Goal: Task Accomplishment & Management: Complete application form

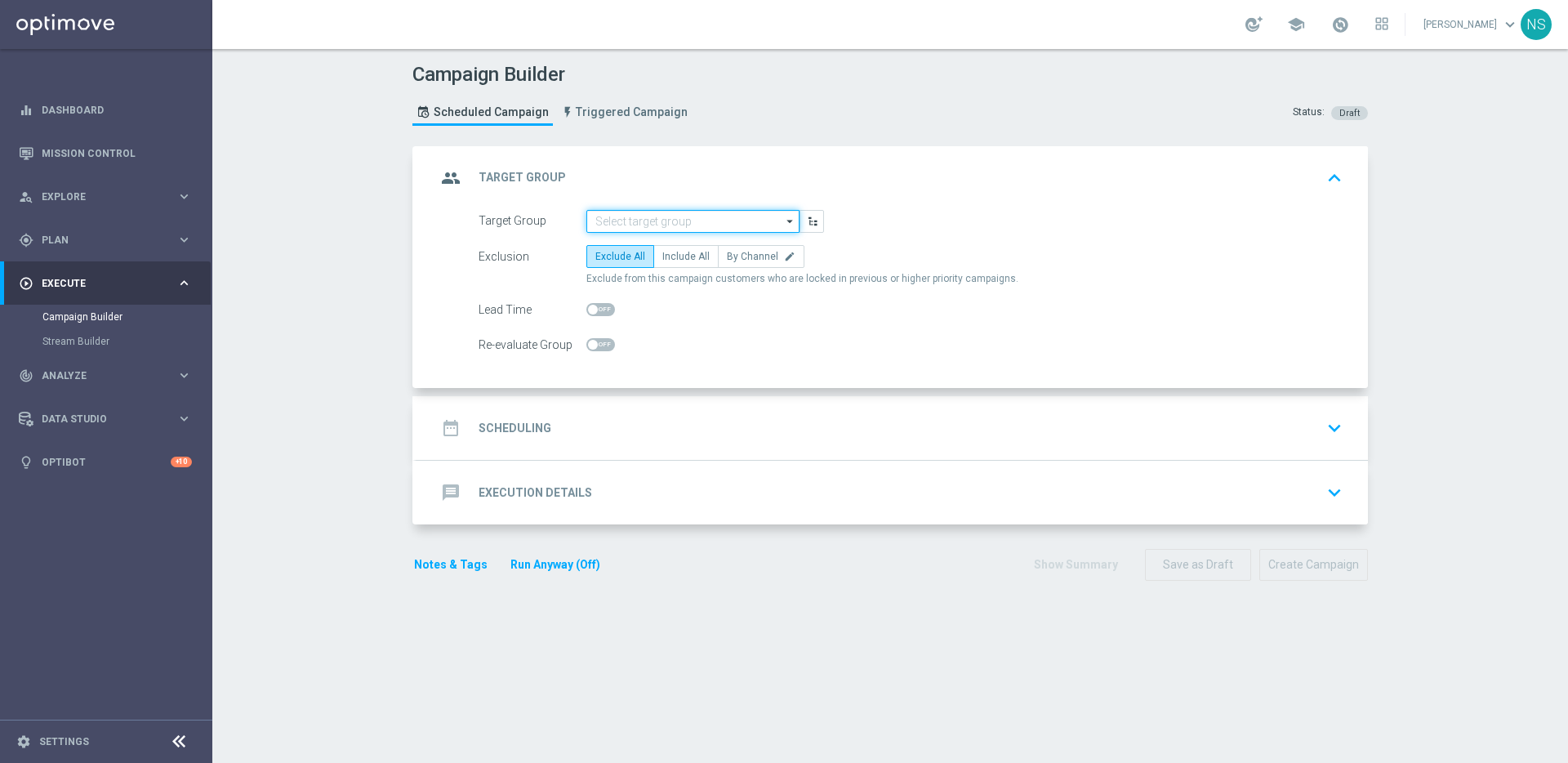
click at [628, 220] on input at bounding box center [693, 221] width 213 height 23
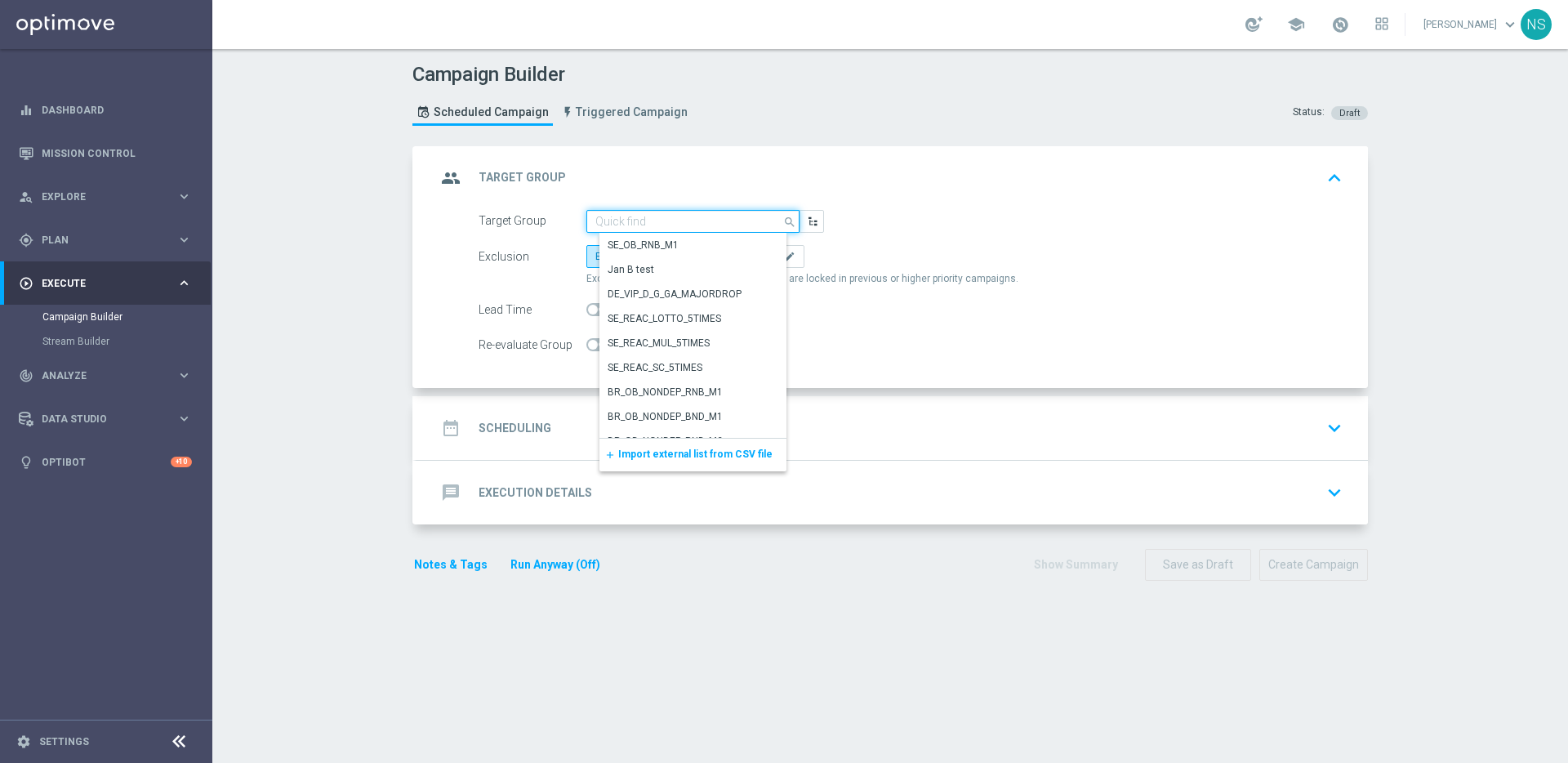
paste input "de_all_TGT_VIP_EM_TAC_LIST_PHONE_NUMBER_UPDATE"
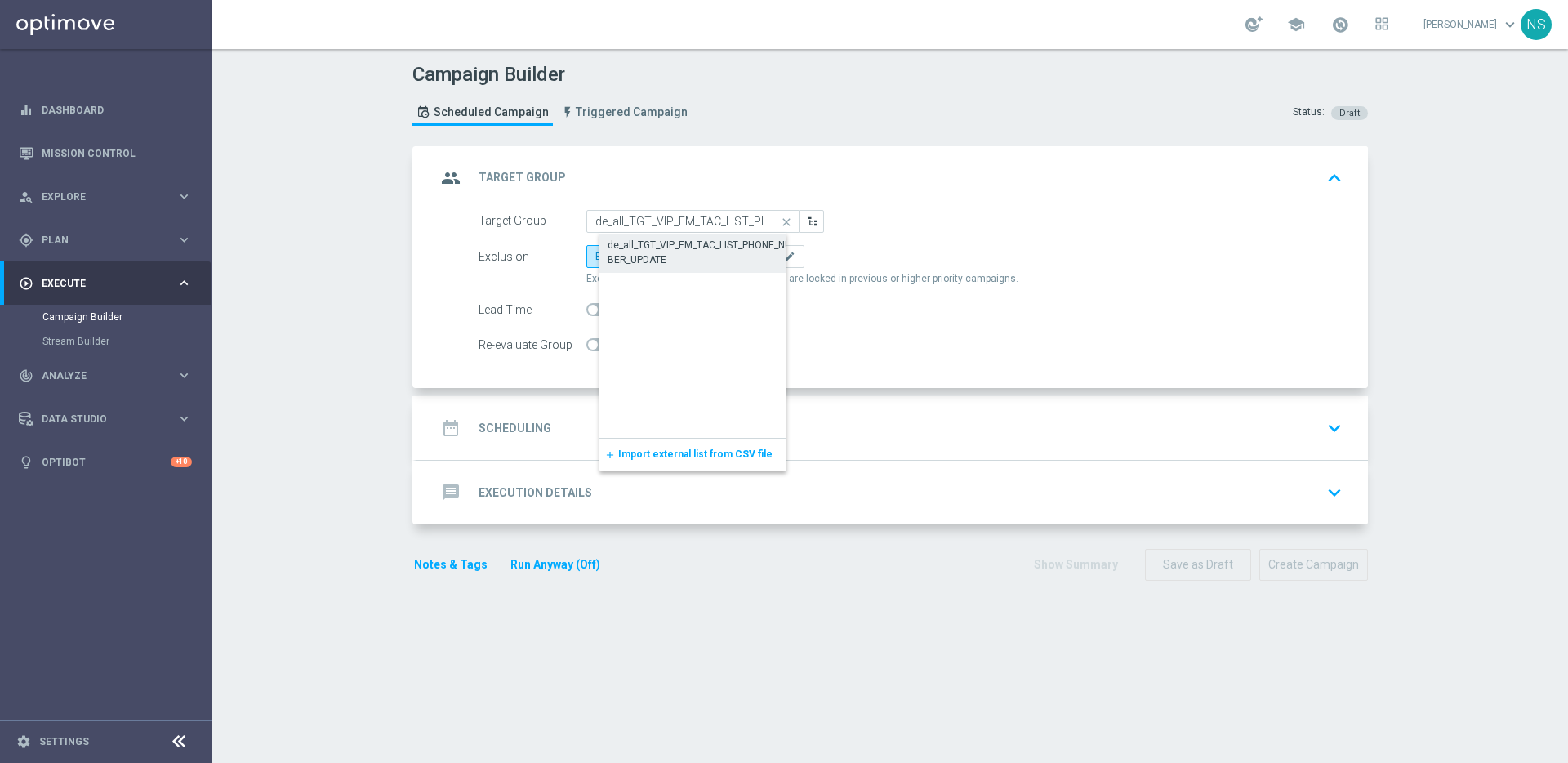
click at [634, 248] on div "de_all_TGT_VIP_EM_TAC_LIST_PHONE_NUMBER_UPDATE" at bounding box center [706, 253] width 196 height 30
type input "de_all_TGT_VIP_EM_TAC_LIST_PHONE_NUMBER_UPDATE"
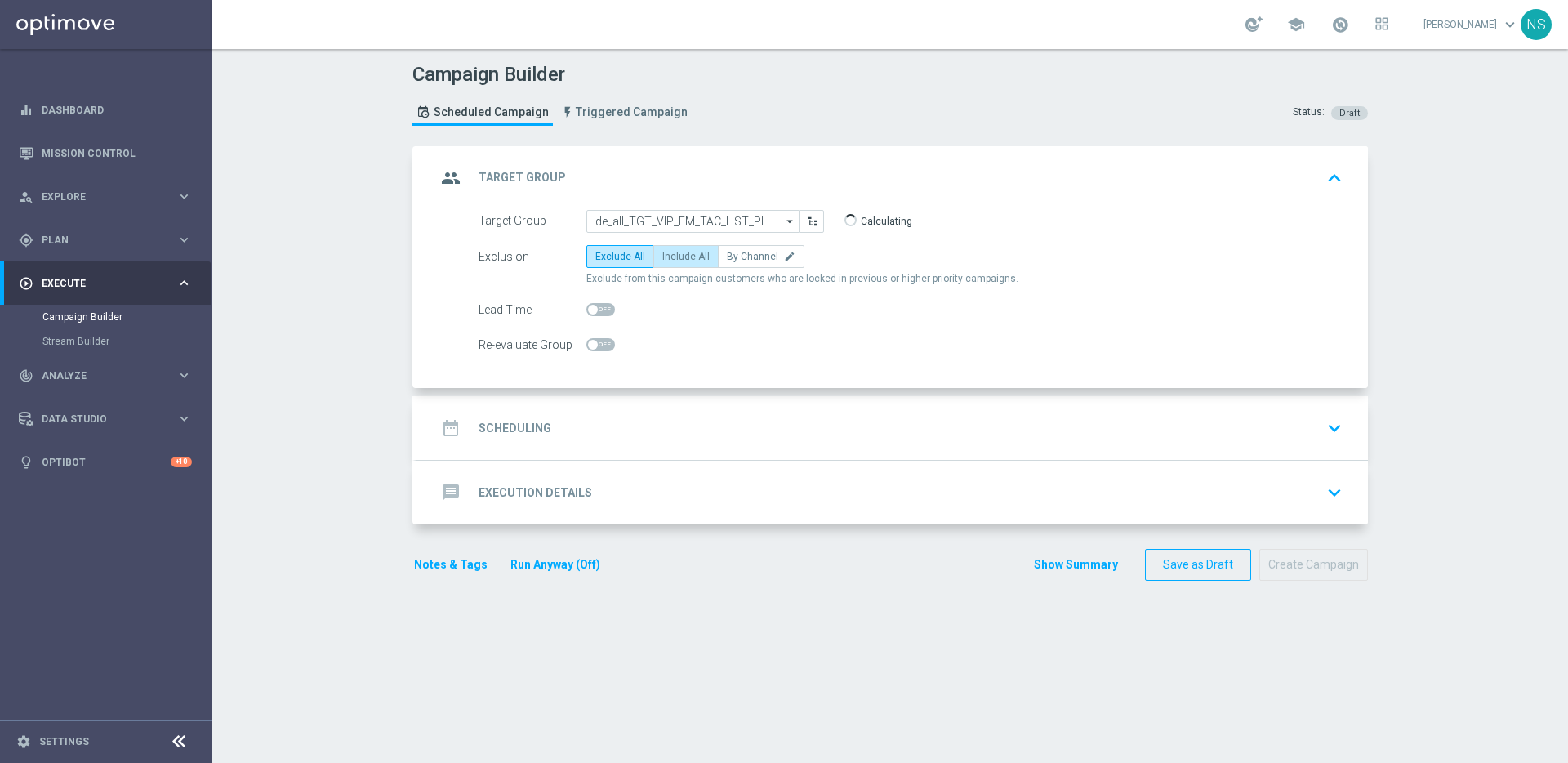
click at [679, 259] on span "Include All" at bounding box center [686, 257] width 47 height 12
click at [673, 259] on input "Include All" at bounding box center [667, 259] width 11 height 11
radio input "true"
click at [602, 424] on div "date_range Scheduling keyboard_arrow_down" at bounding box center [892, 427] width 913 height 31
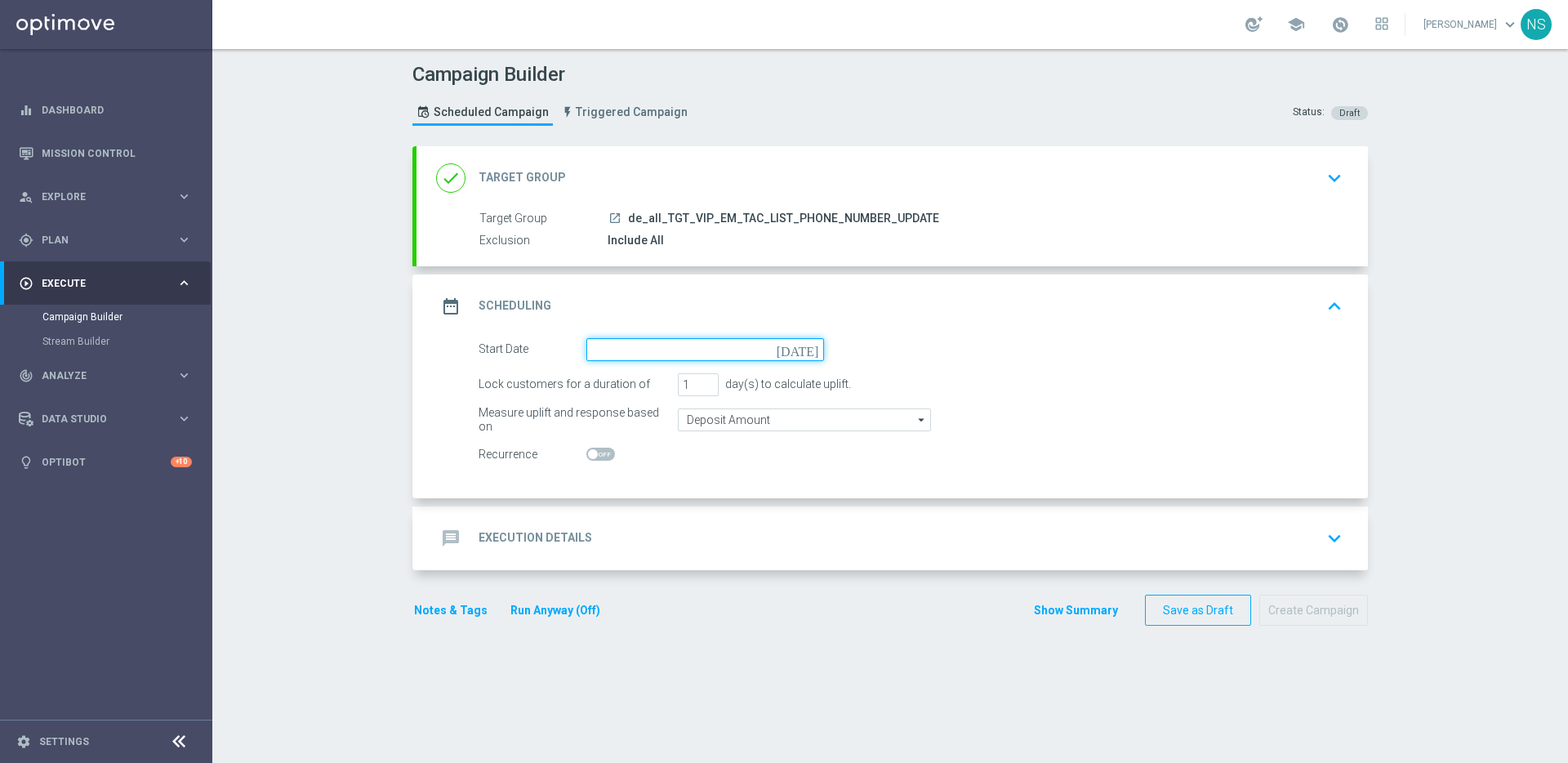
click at [614, 350] on input at bounding box center [705, 349] width 238 height 23
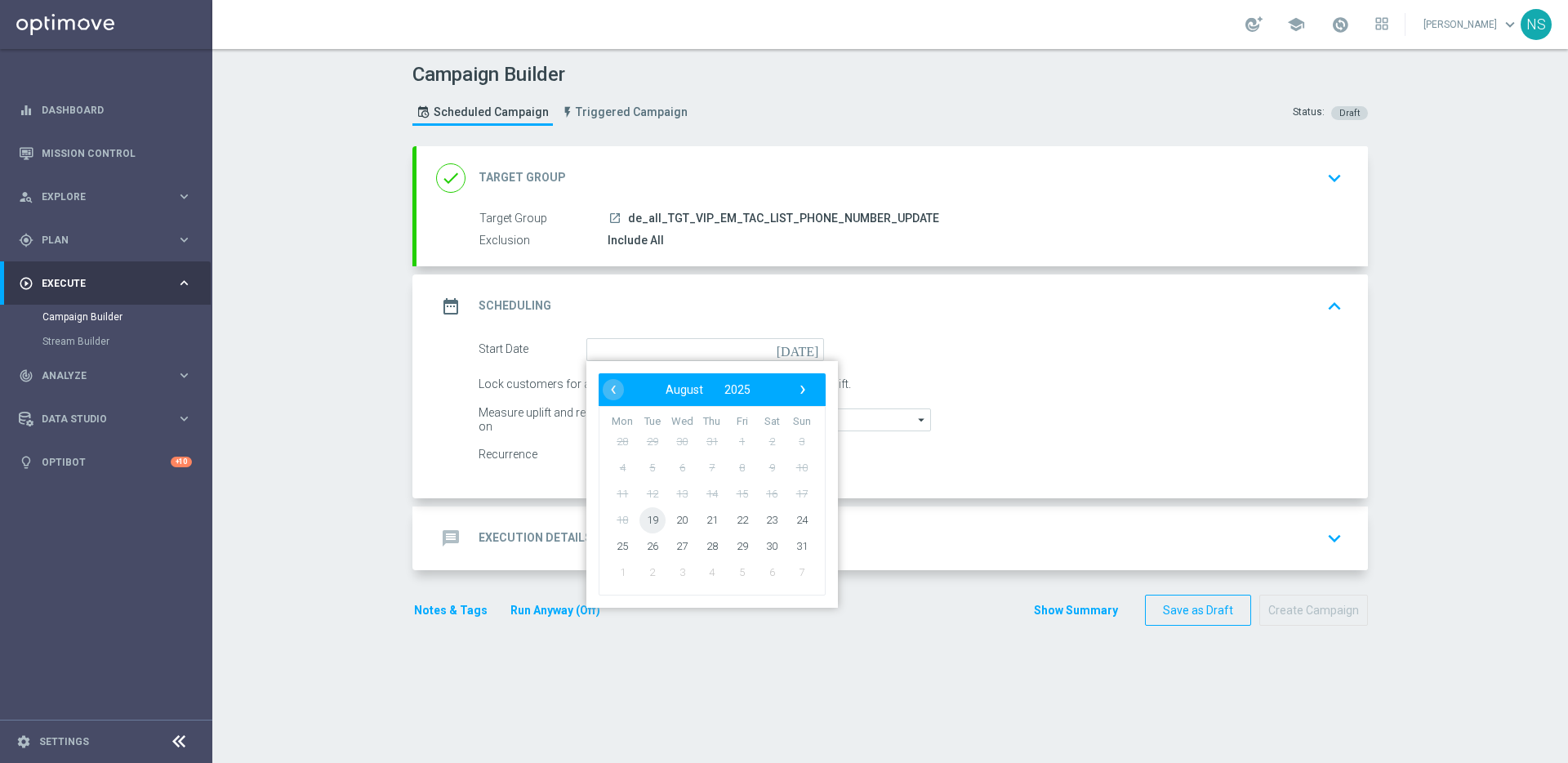
click at [652, 520] on span "19" at bounding box center [652, 519] width 26 height 26
type input "19 Aug 2025"
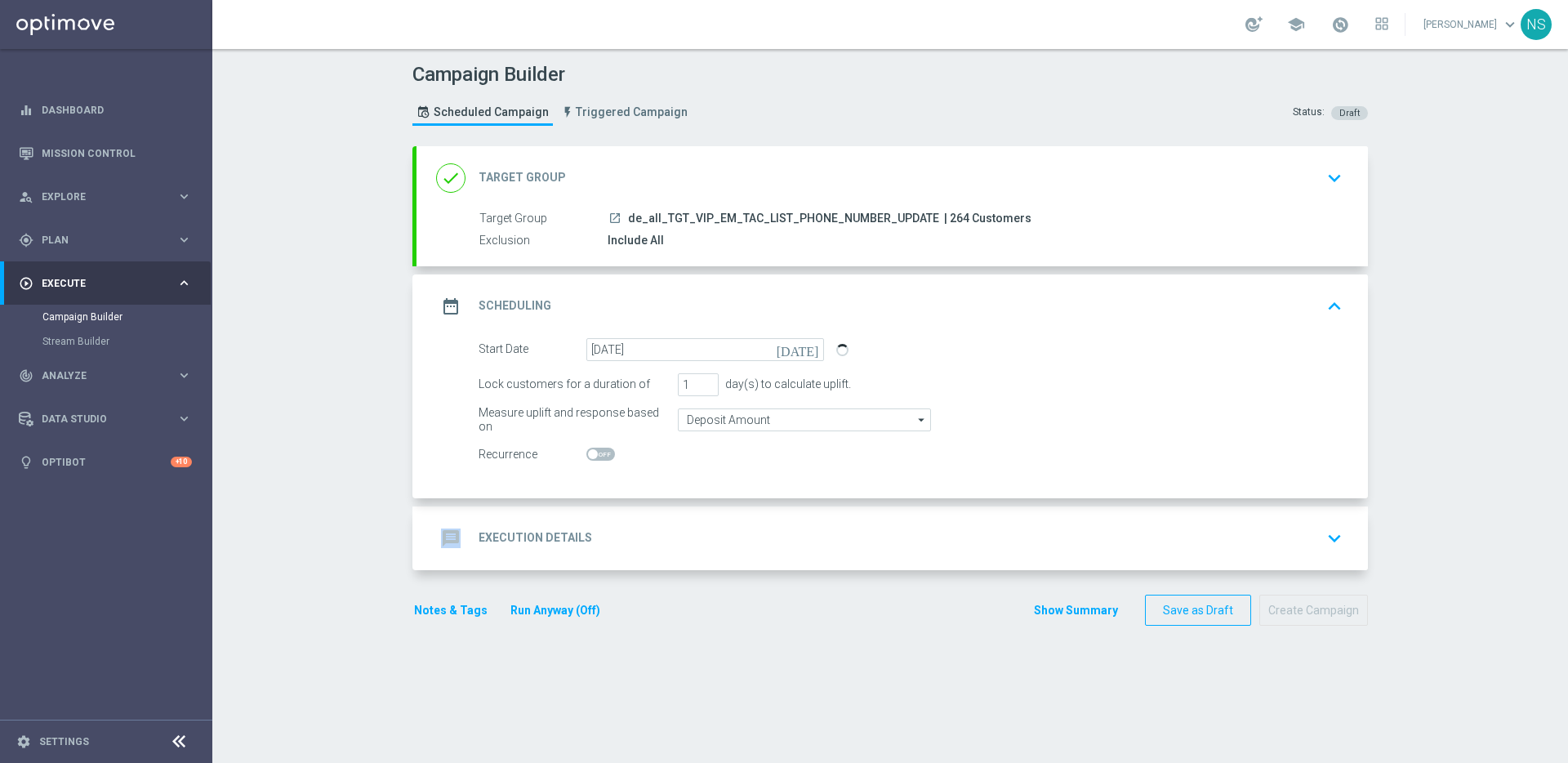
click at [651, 519] on div "message Execution Details keyboard_arrow_down" at bounding box center [892, 538] width 951 height 64
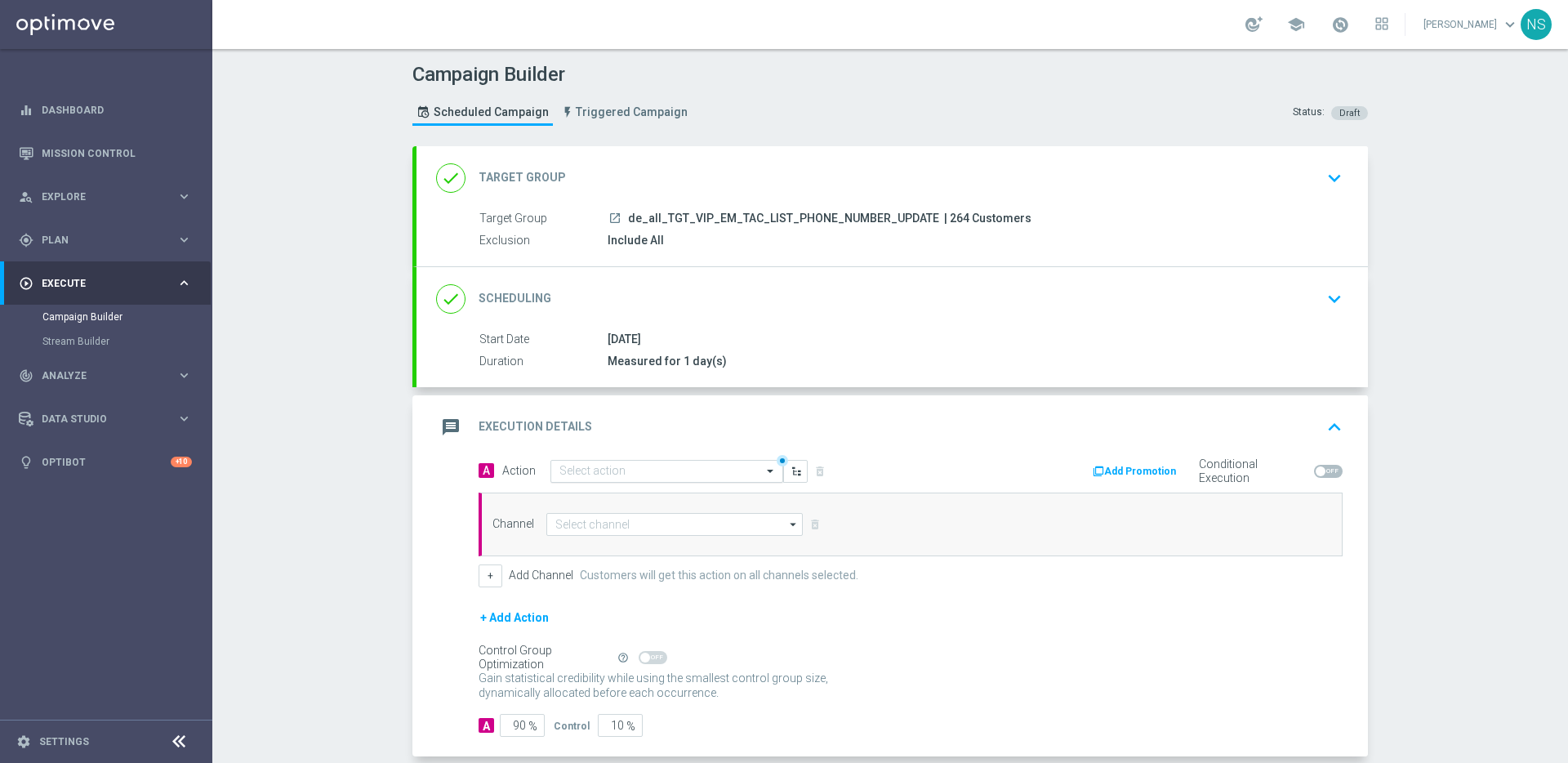
click at [617, 462] on div "Select action" at bounding box center [667, 471] width 233 height 23
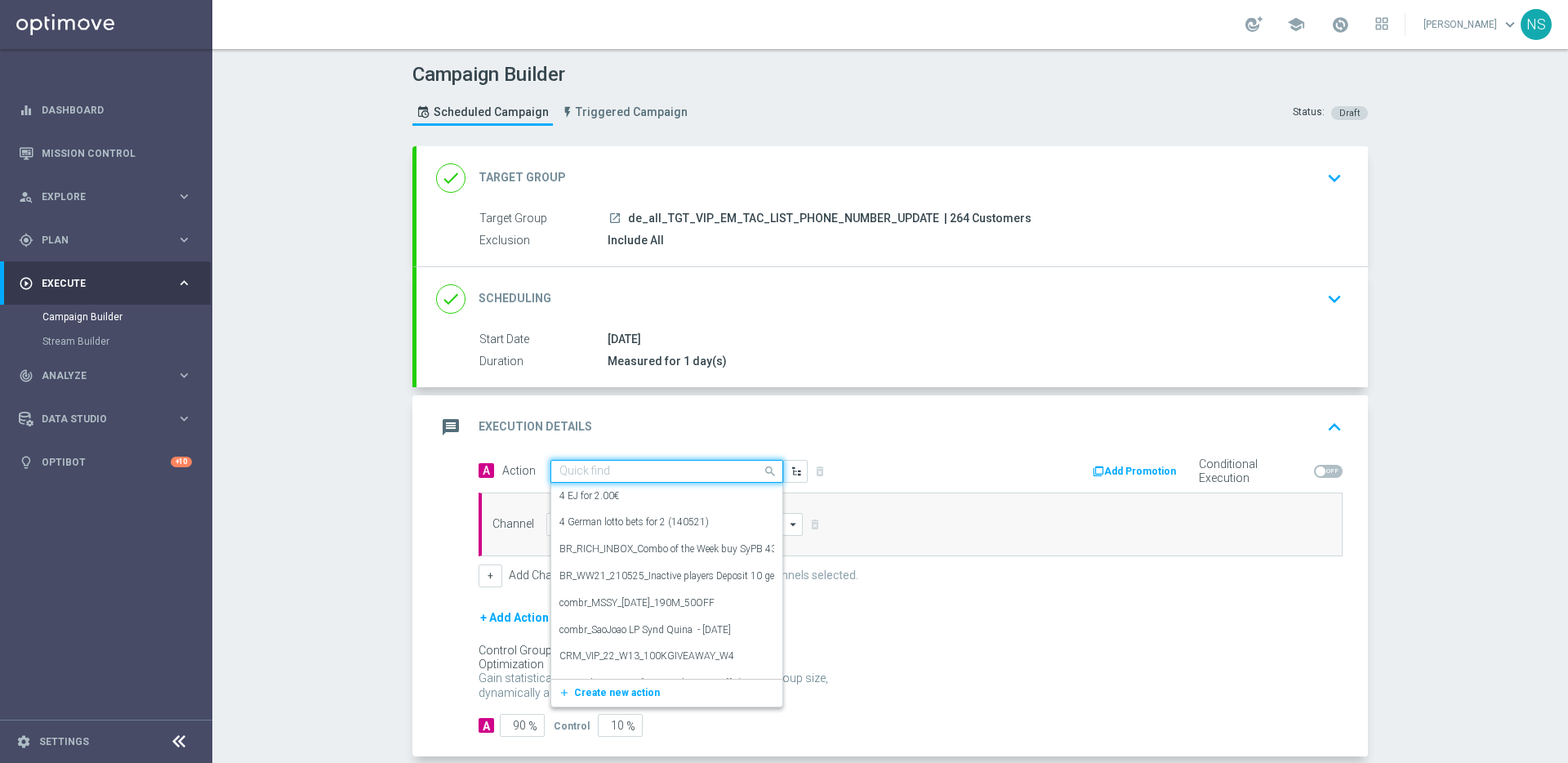
paste input "CRM_VIP_25_UPDATE_PHONE_NUMBER"
type input "CRM_VIP_25_UPDATE_PHONE_NUMBER"
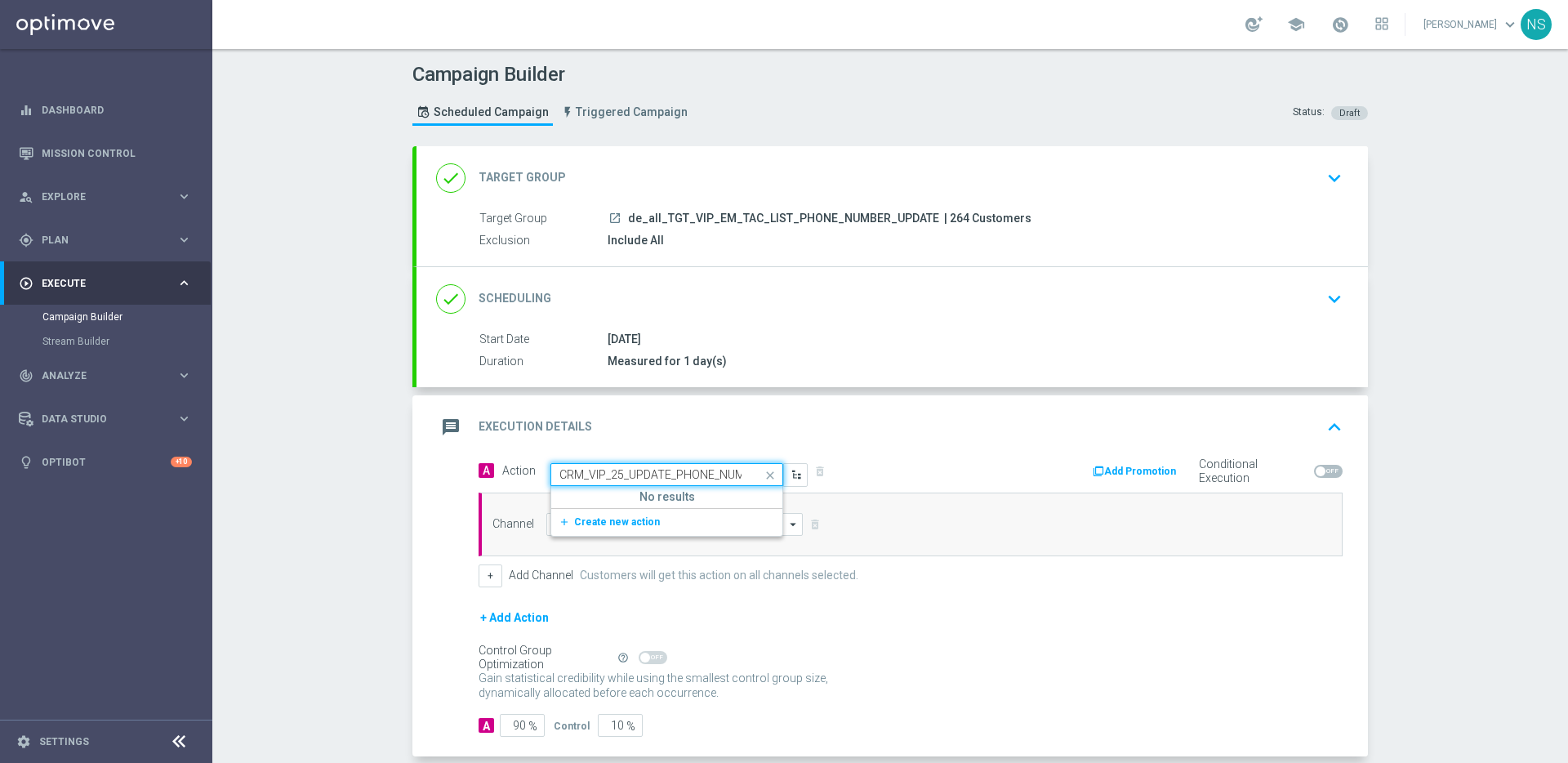
scroll to position [0, 23]
click at [613, 514] on button "add_new Create new action" at bounding box center [664, 522] width 225 height 19
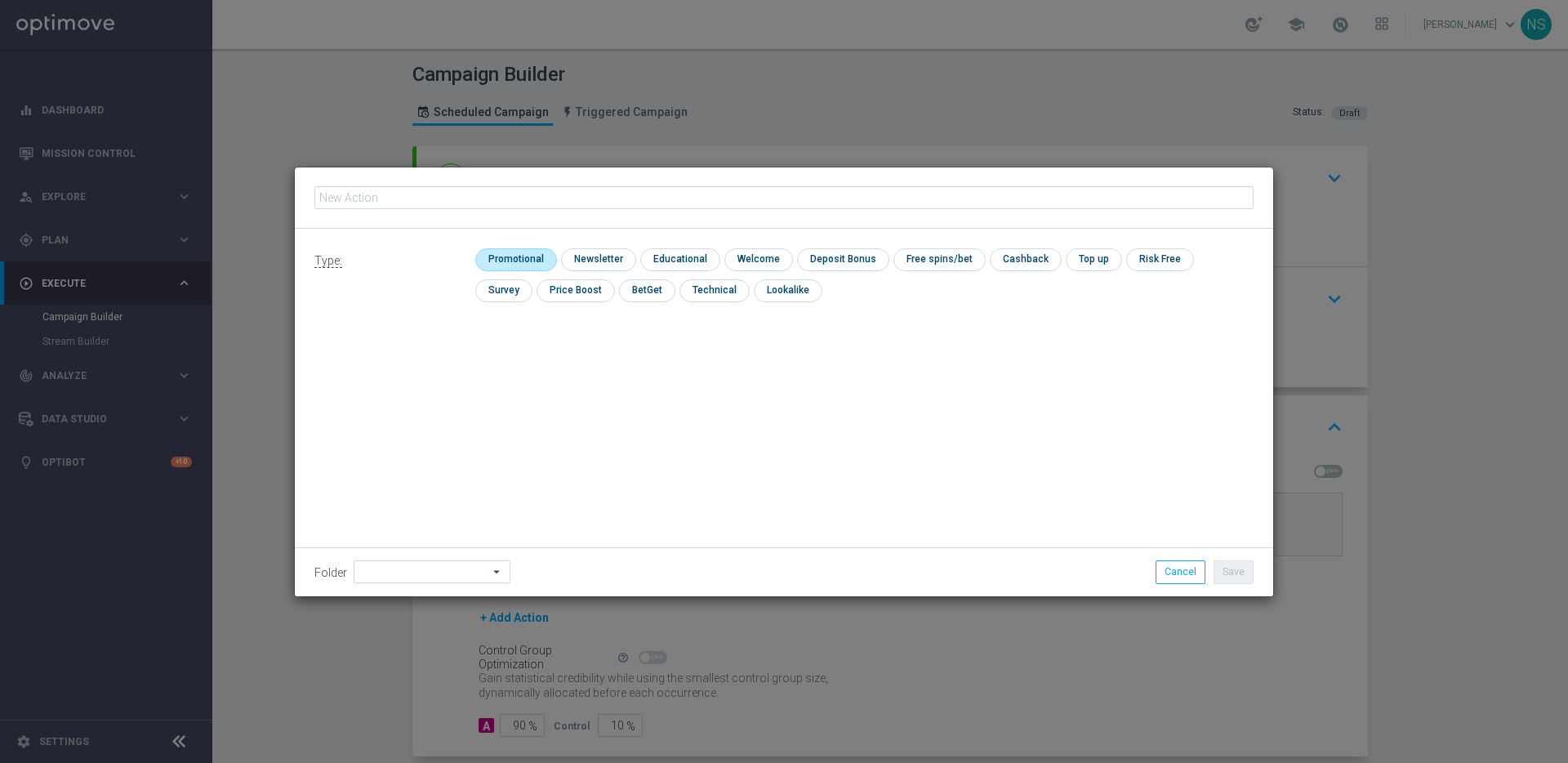
type input "CRM_VIP_25_UPDATE_PHONE_NUMBER"
click at [515, 261] on input "checkbox" at bounding box center [514, 260] width 78 height 22
checkbox input "true"
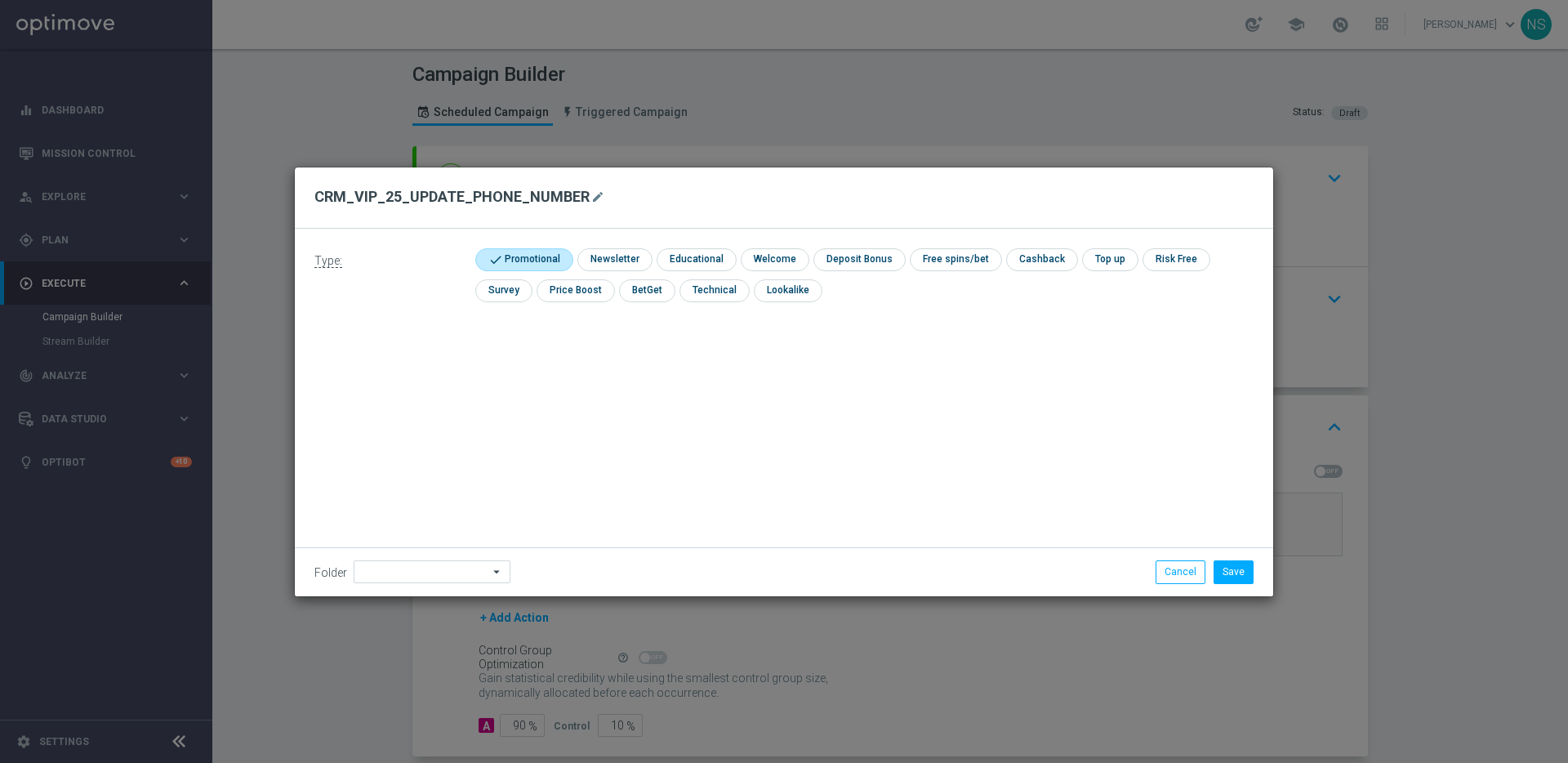
click at [1227, 584] on div "Folder arrow_drop_down Show Selected 0 of 396 *Lottoland CRM*" at bounding box center [784, 572] width 979 height 48
click at [1241, 573] on button "Save" at bounding box center [1233, 572] width 40 height 23
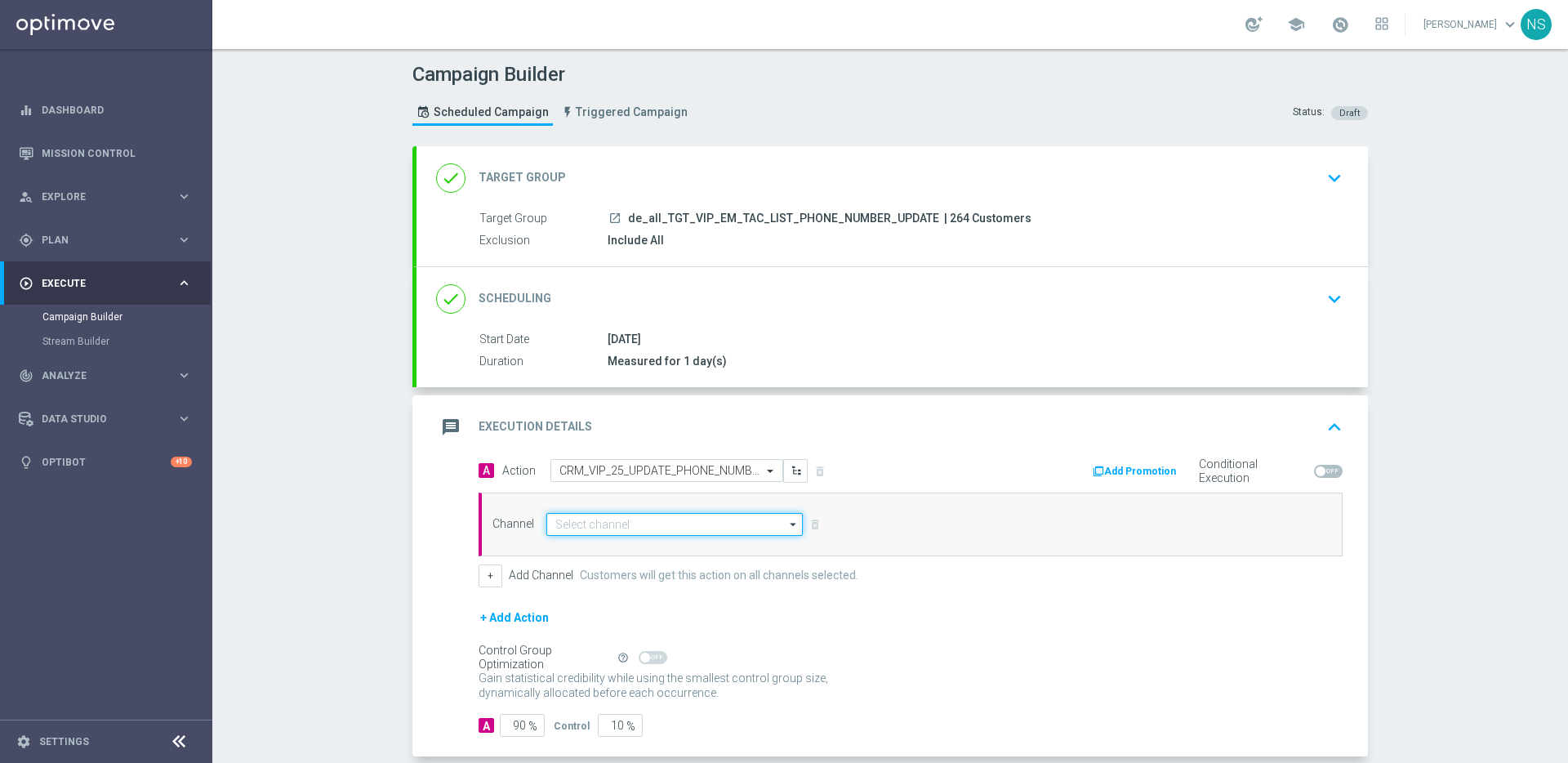
click at [580, 535] on input at bounding box center [675, 524] width 257 height 23
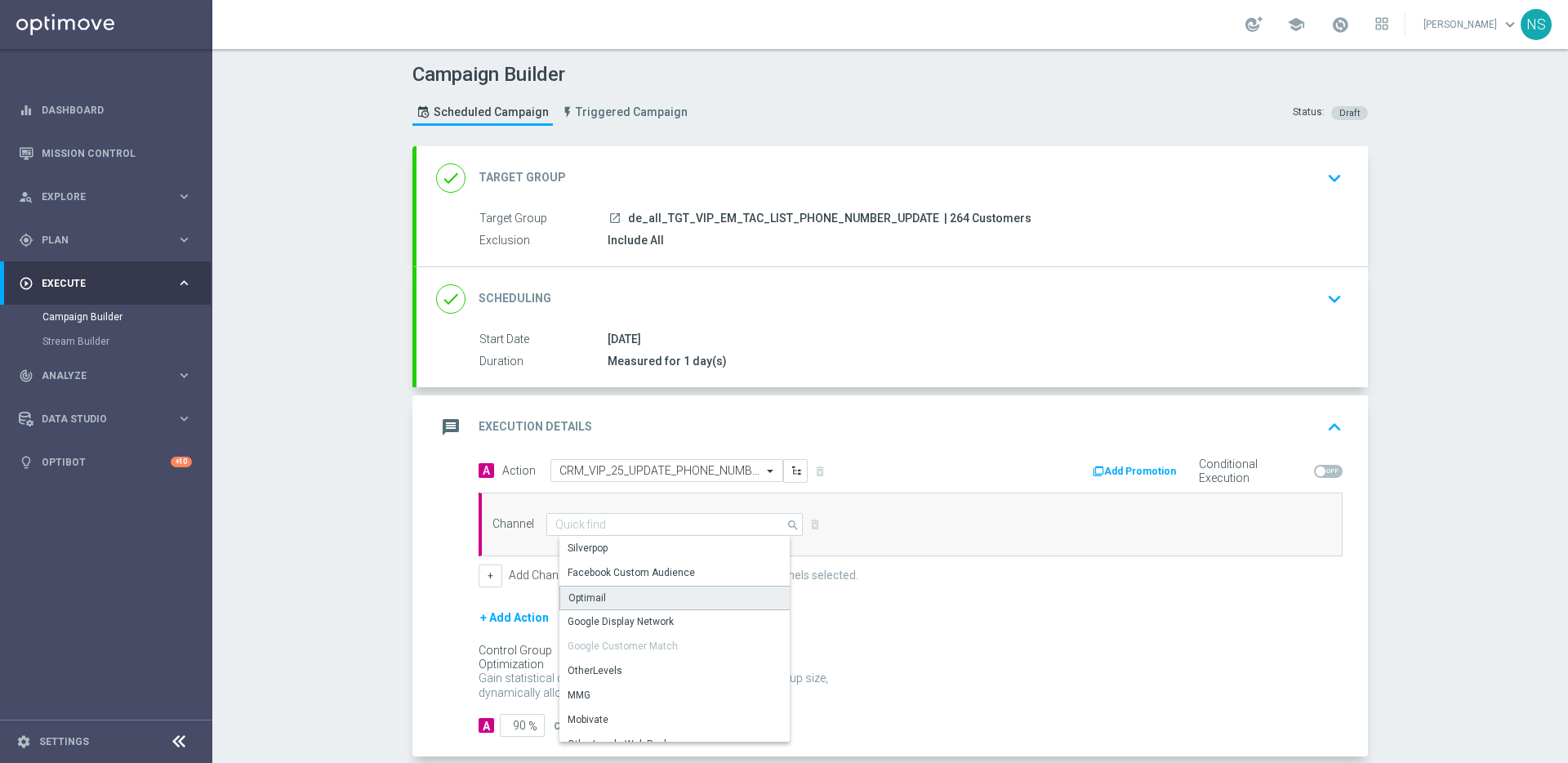
click at [583, 600] on div "Optimail" at bounding box center [587, 597] width 37 height 15
type input "Optimail"
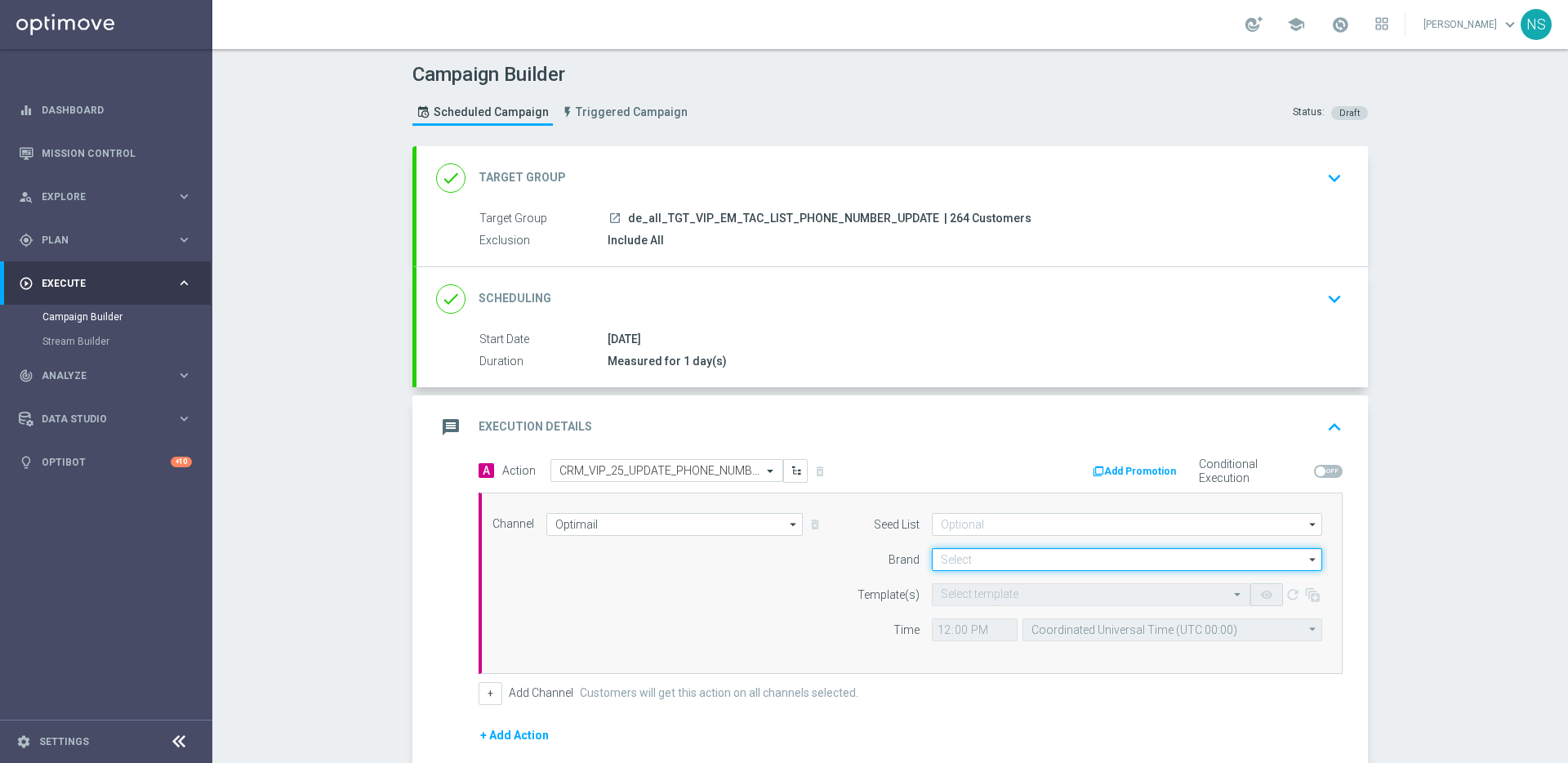
click at [1008, 563] on input at bounding box center [1127, 559] width 391 height 23
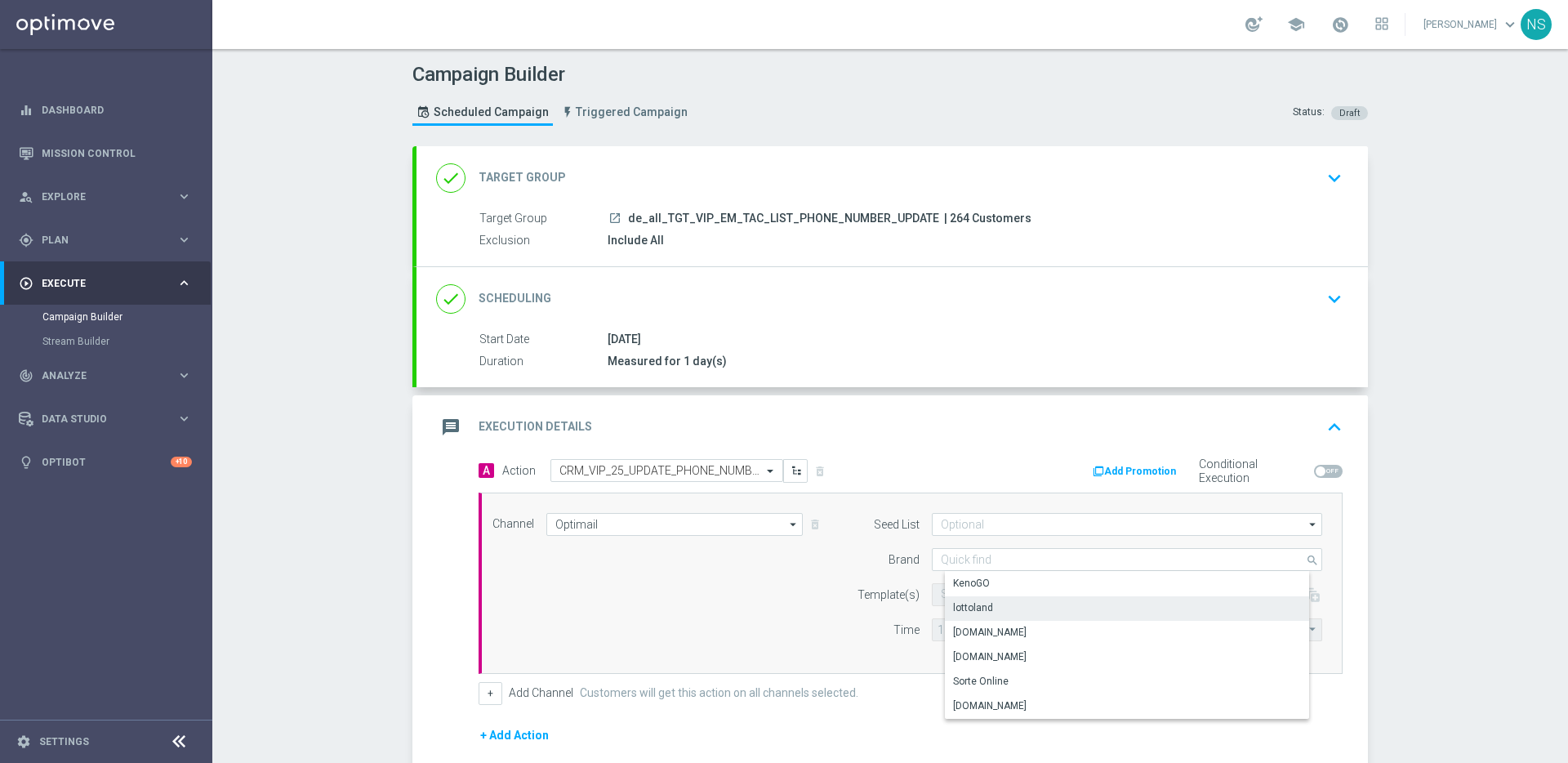
click at [1006, 606] on div "lottoland" at bounding box center [1141, 607] width 391 height 23
type input "lottoland"
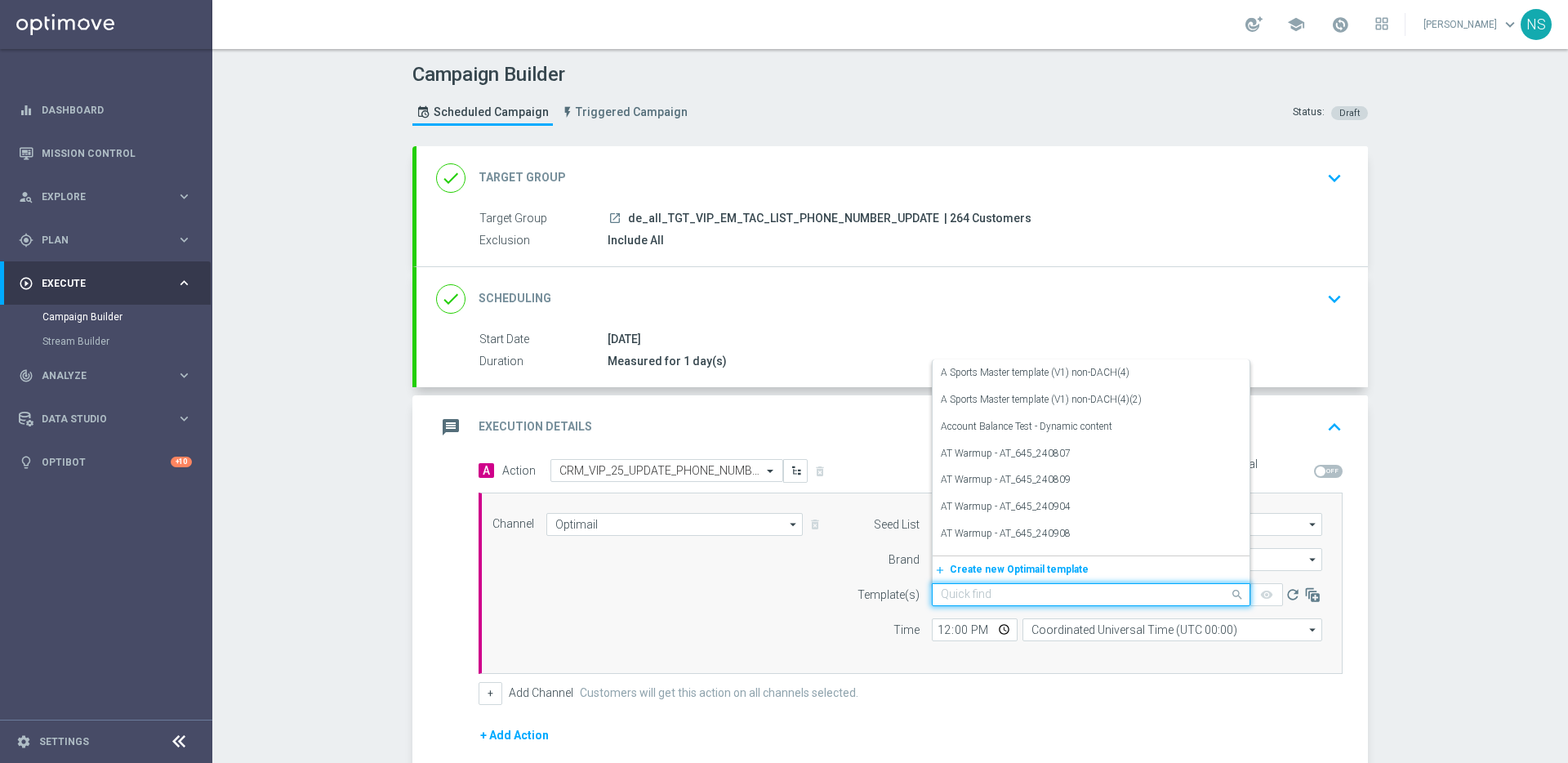
click at [992, 595] on input "text" at bounding box center [1074, 595] width 267 height 14
paste input "de_ALL_EMT_VIP_EM_TAC_MIX__CRM_VIP_25_UPDATE_PHONE_NUMBER_250818"
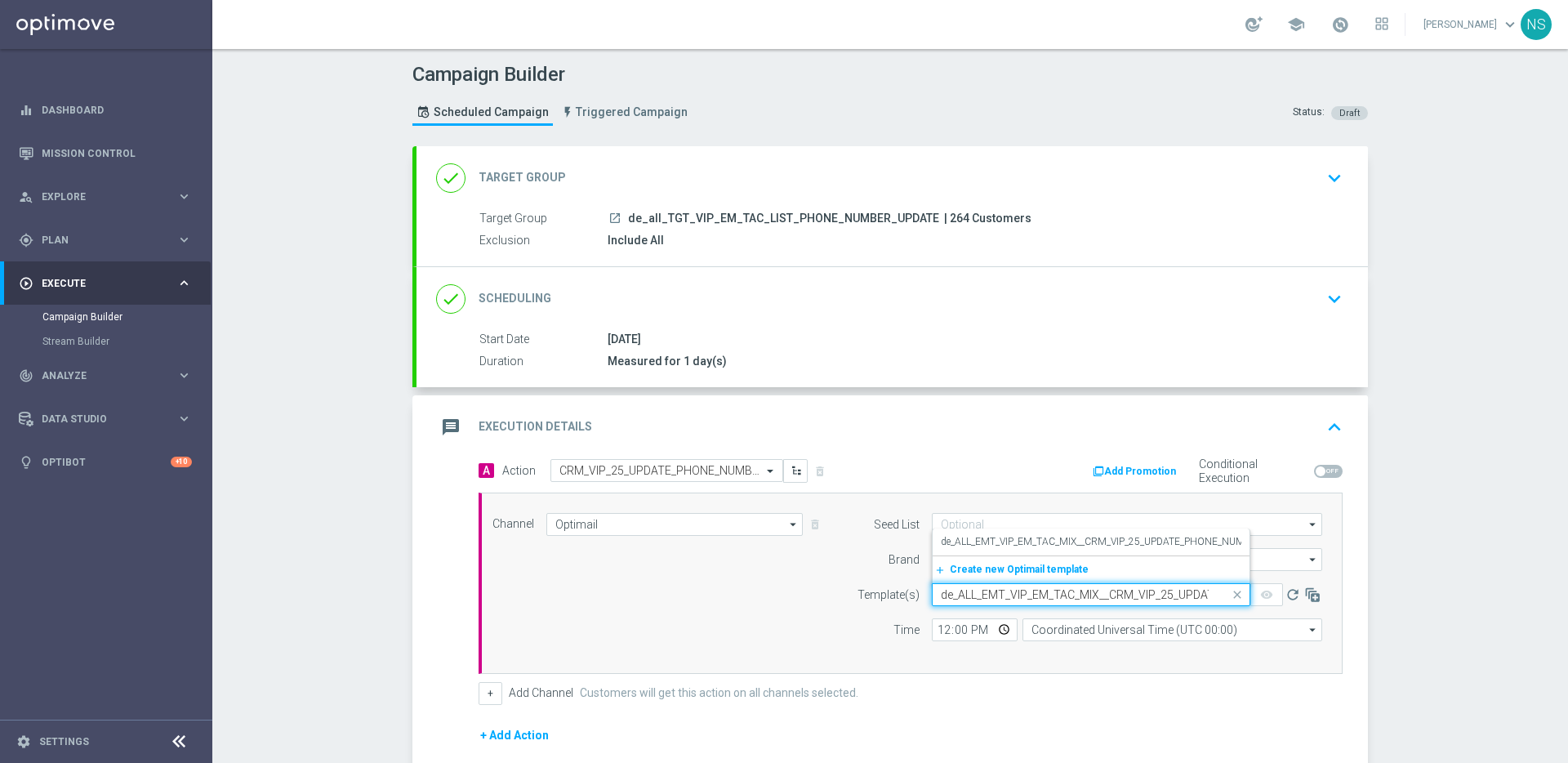
scroll to position [0, 148]
click at [970, 529] on div "de_ALL_EMT_VIP_EM_TAC_MIX__CRM_VIP_25_UPDATE_PHONE_NUMBER_250818" at bounding box center [1090, 542] width 301 height 27
type input "de_ALL_EMT_VIP_EM_TAC_MIX__CRM_VIP_25_UPDATE_PHONE_NUMBER_250818"
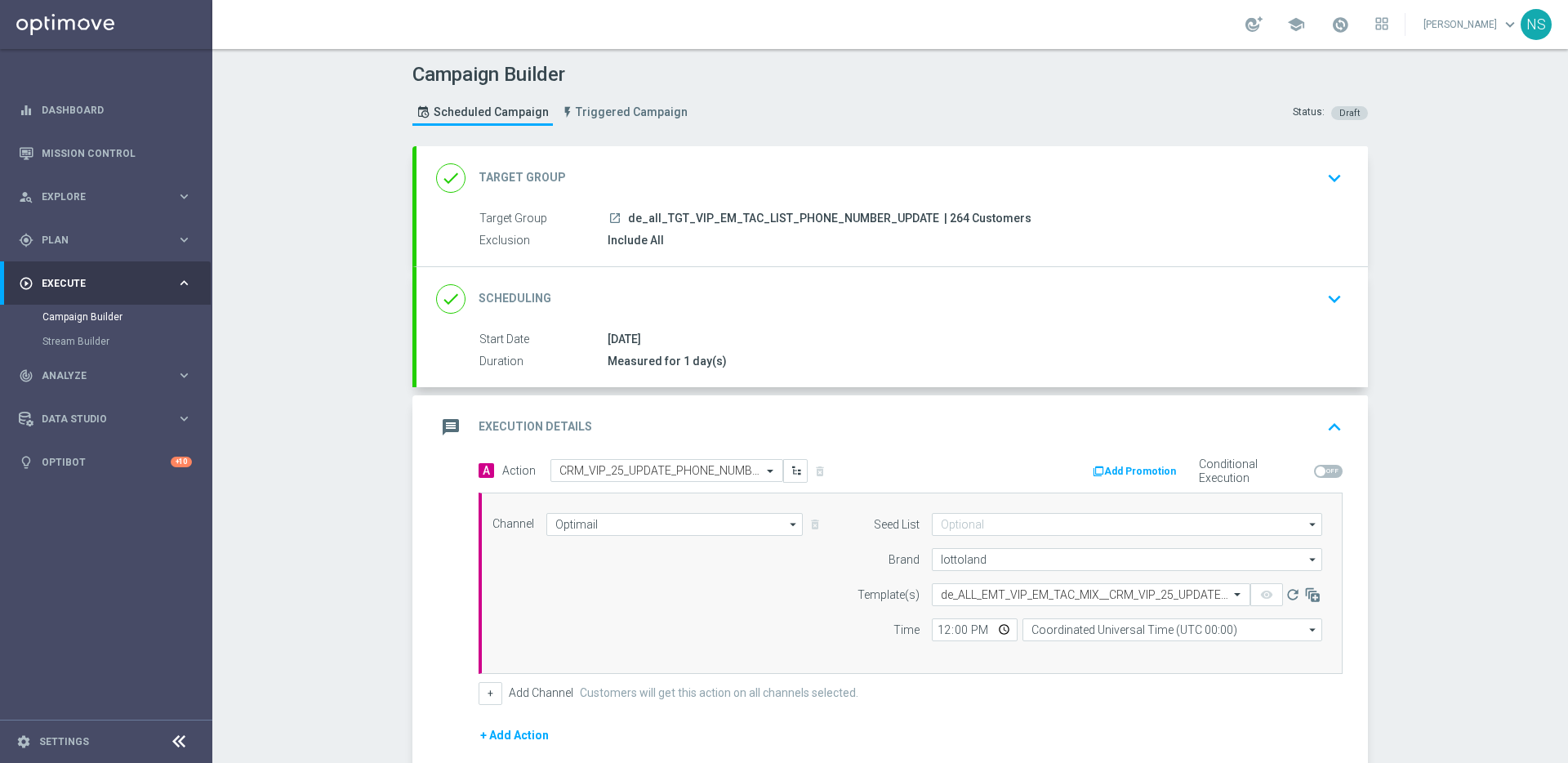
scroll to position [0, 0]
click at [934, 633] on input "12:00" at bounding box center [974, 630] width 86 height 23
type input "18:30"
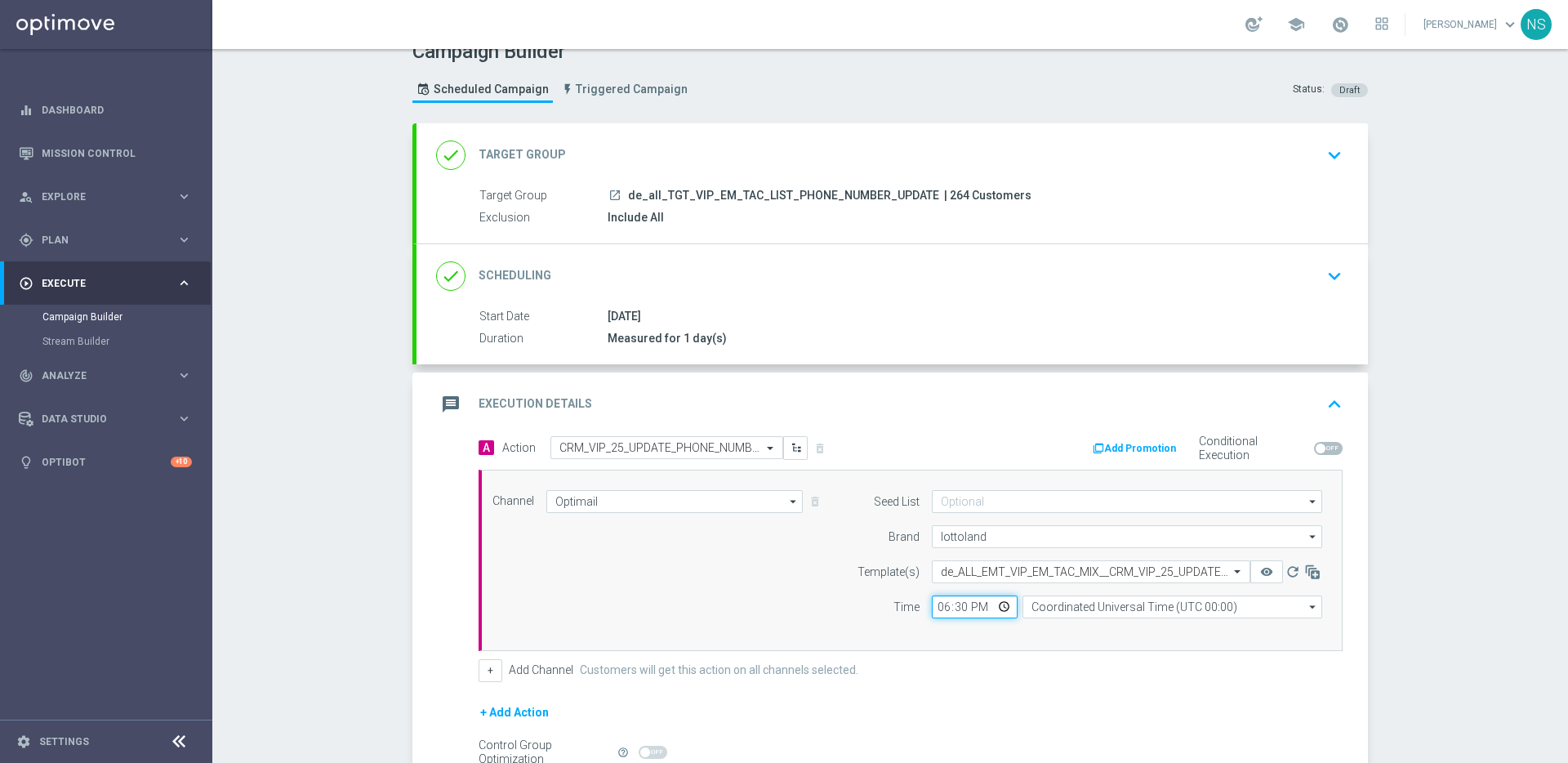
scroll to position [26, 0]
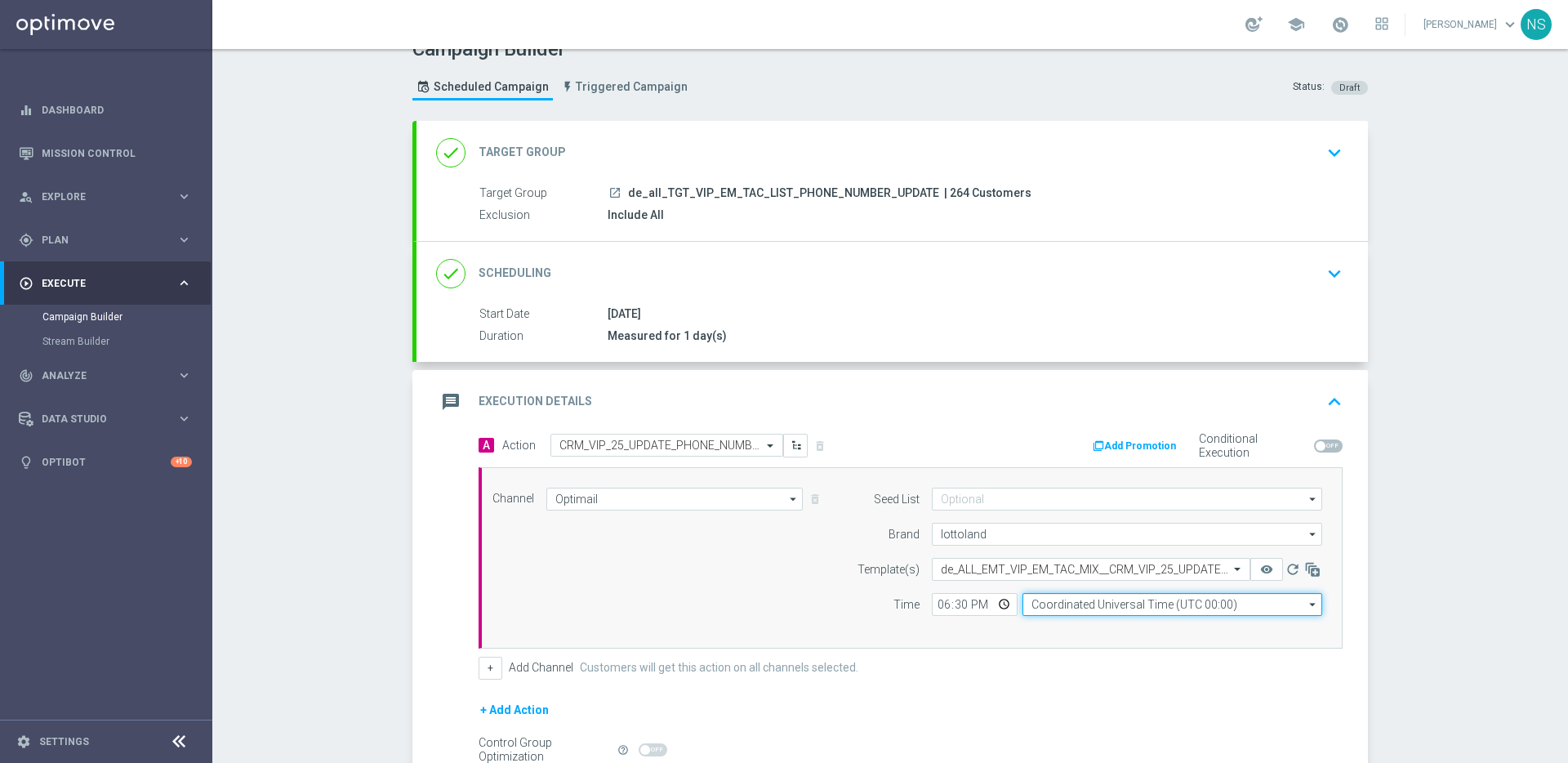
click at [1073, 606] on input "Coordinated Universal Time (UTC 00:00)" at bounding box center [1172, 604] width 300 height 23
click at [1067, 619] on div "Central European Time (Berlin) (UTC +02:00)" at bounding box center [1185, 628] width 300 height 23
type input "Central European Time (Berlin) (UTC +02:00)"
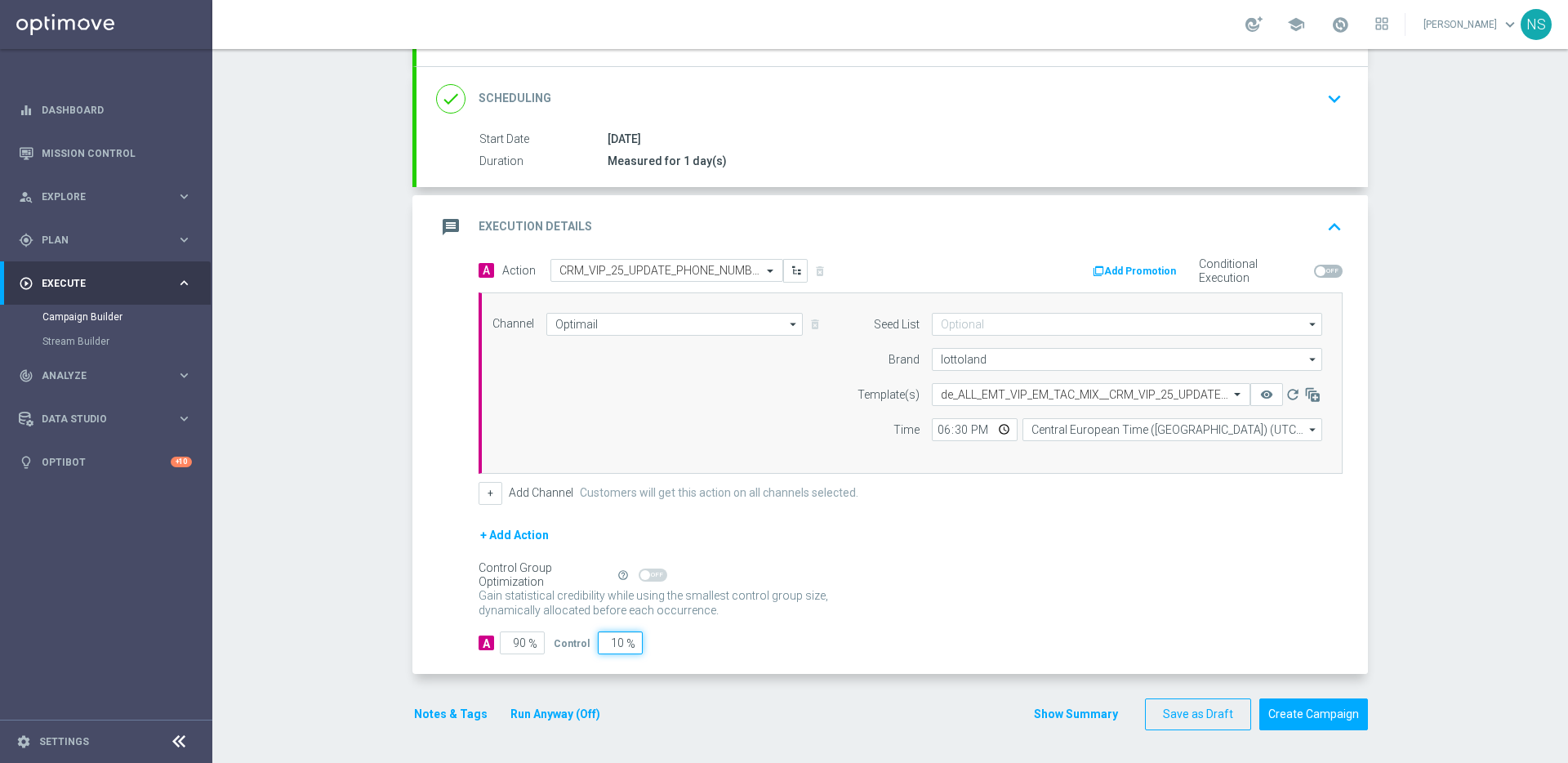
drag, startPoint x: 604, startPoint y: 649, endPoint x: 826, endPoint y: 650, distance: 222.0
click at [826, 650] on div "A 90 % Control 10 %" at bounding box center [911, 643] width 864 height 23
type input "0"
type input "100"
type input "0"
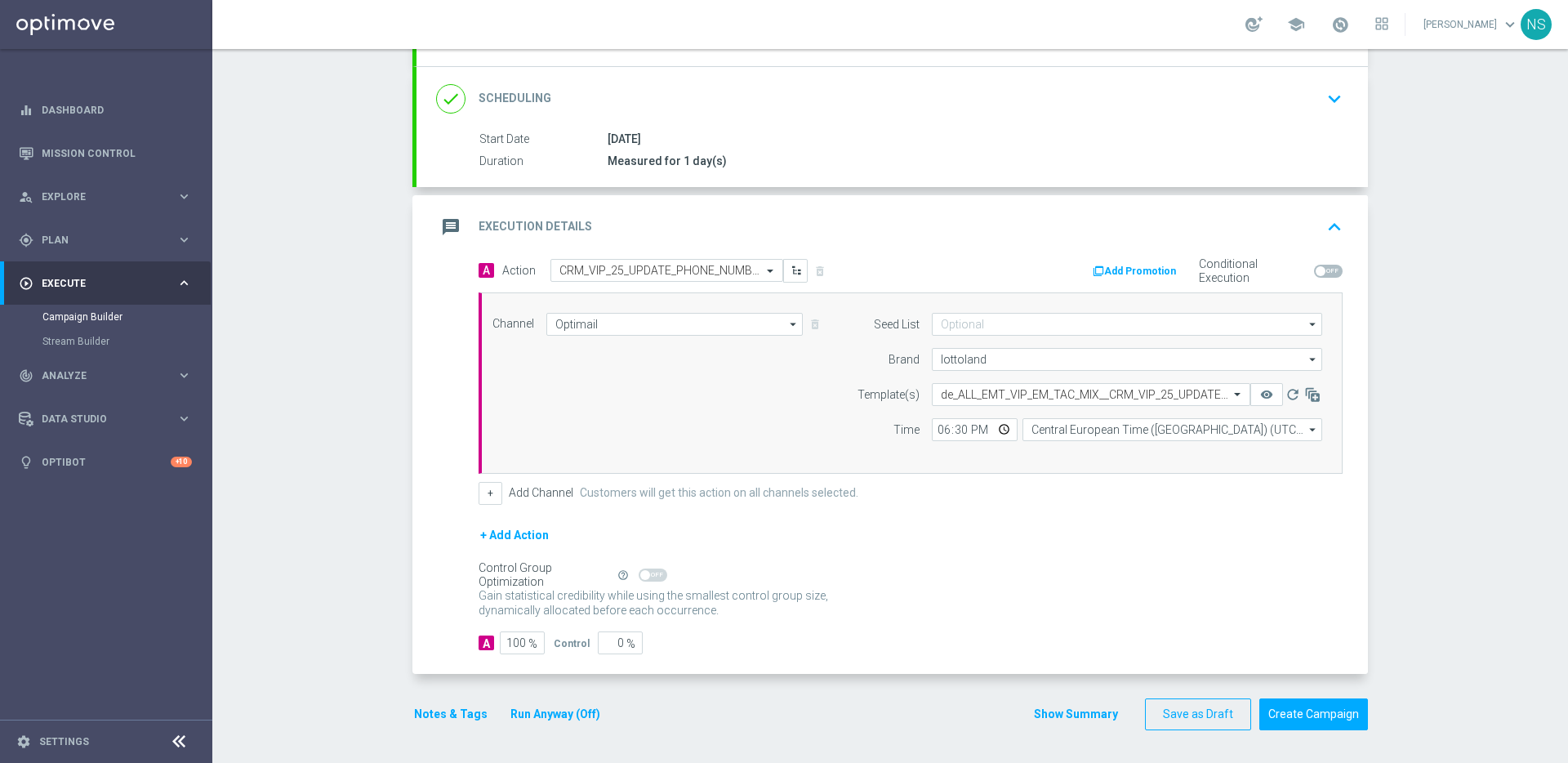
click at [461, 714] on button "Notes & Tags" at bounding box center [451, 714] width 77 height 21
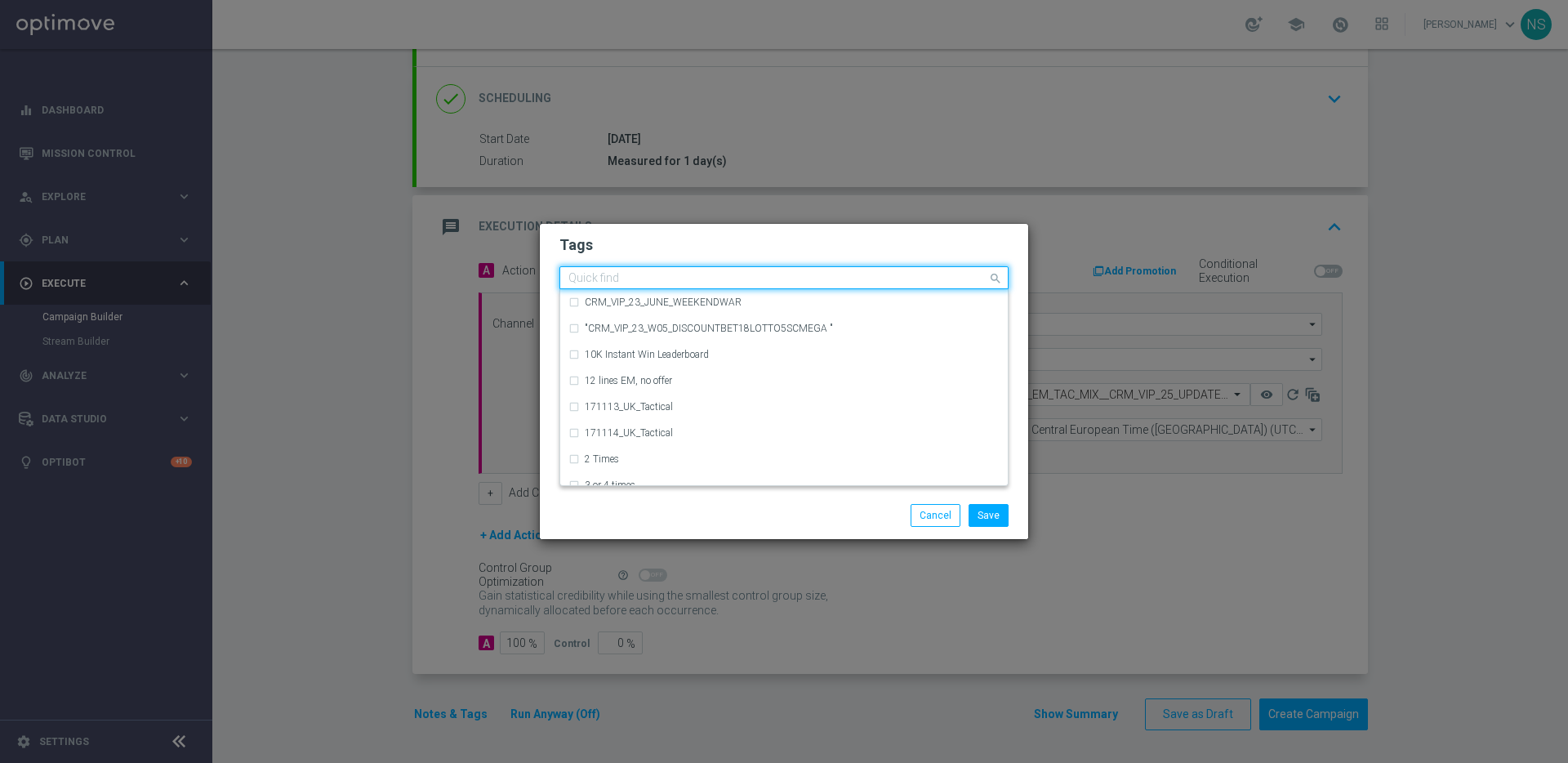
click at [689, 275] on input "text" at bounding box center [778, 279] width 419 height 14
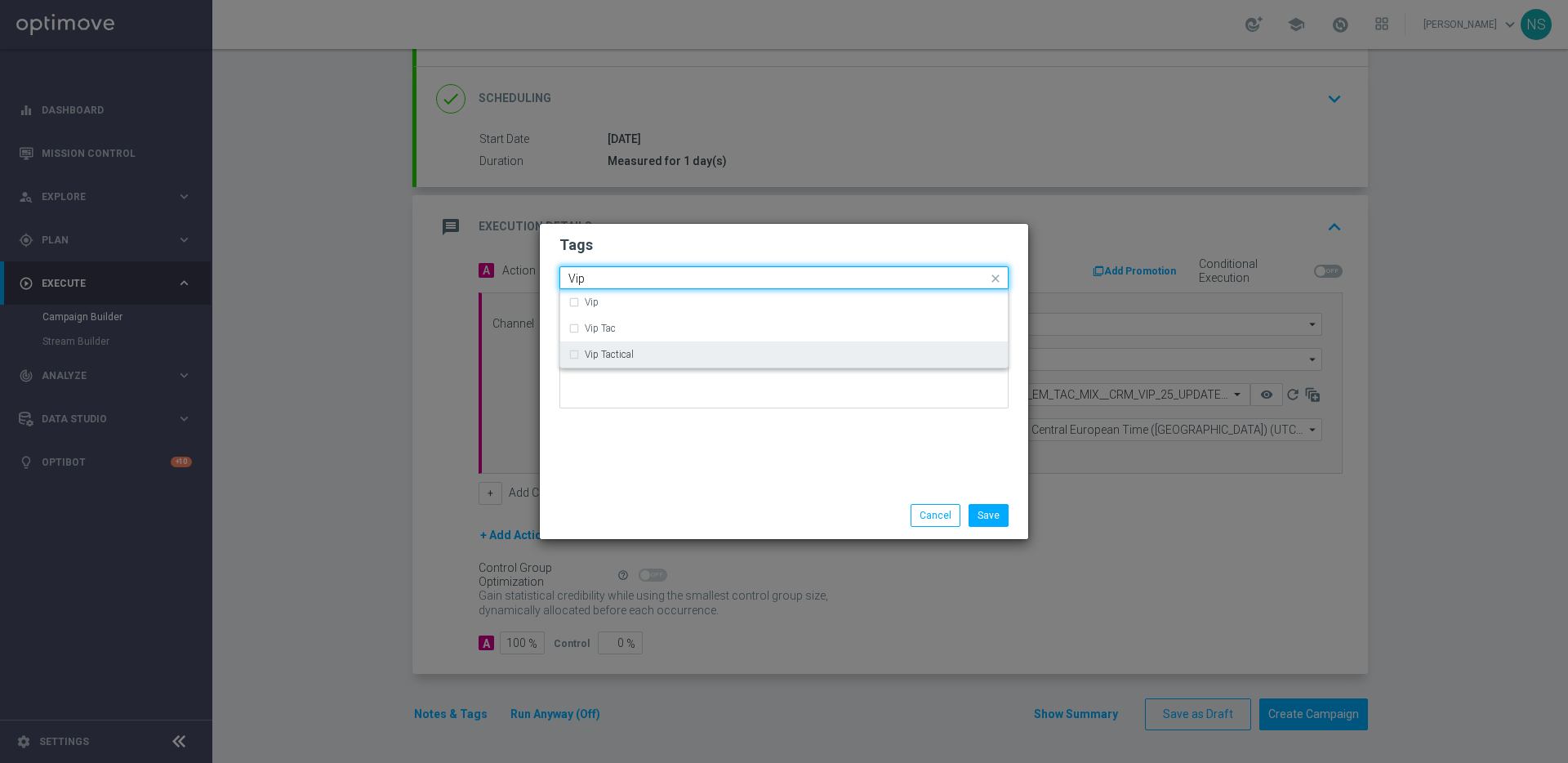
click at [658, 358] on div "Vip Tactical" at bounding box center [792, 354] width 414 height 10
type input "Vip"
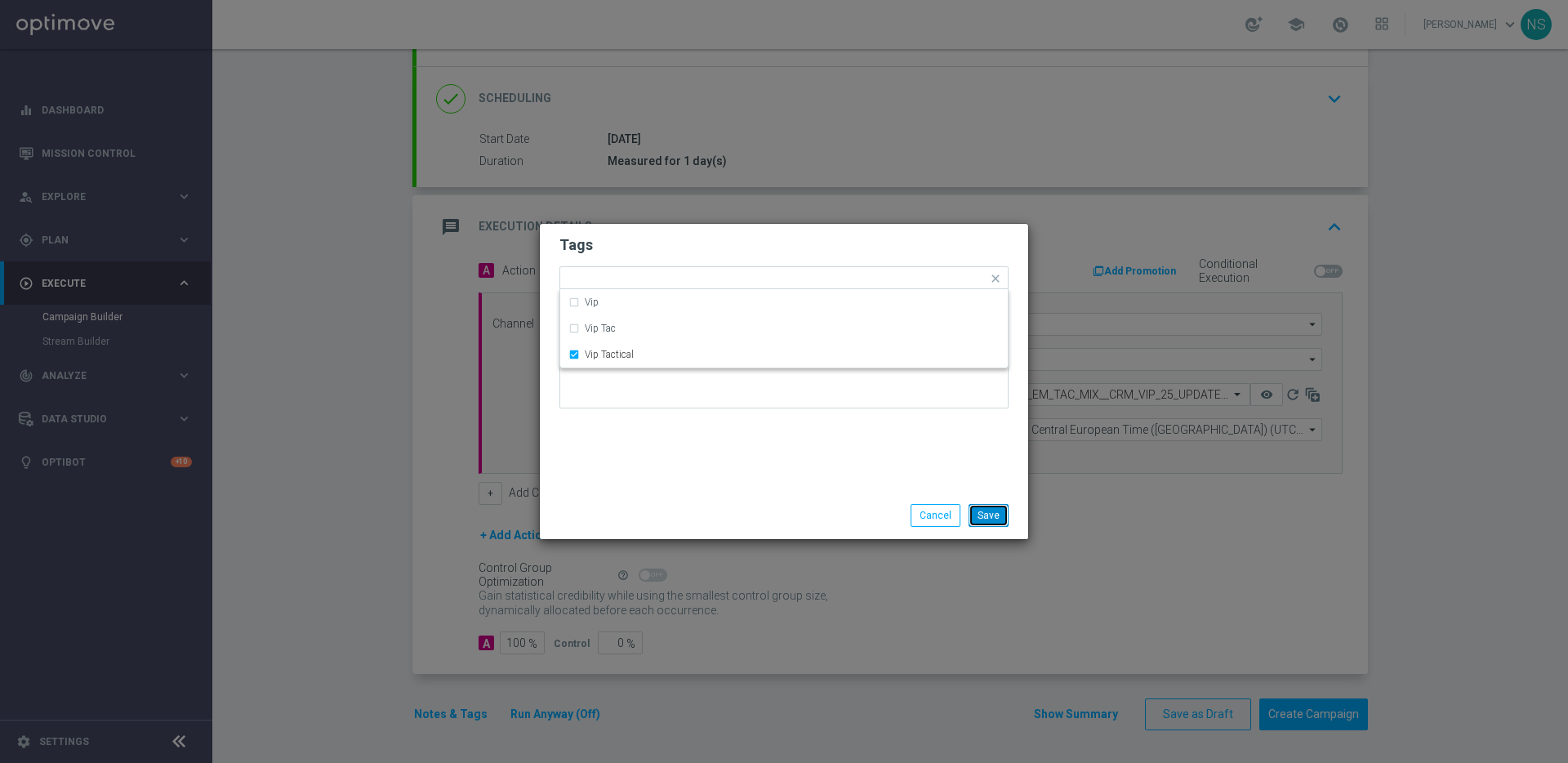
click at [989, 514] on button "Save" at bounding box center [989, 515] width 40 height 23
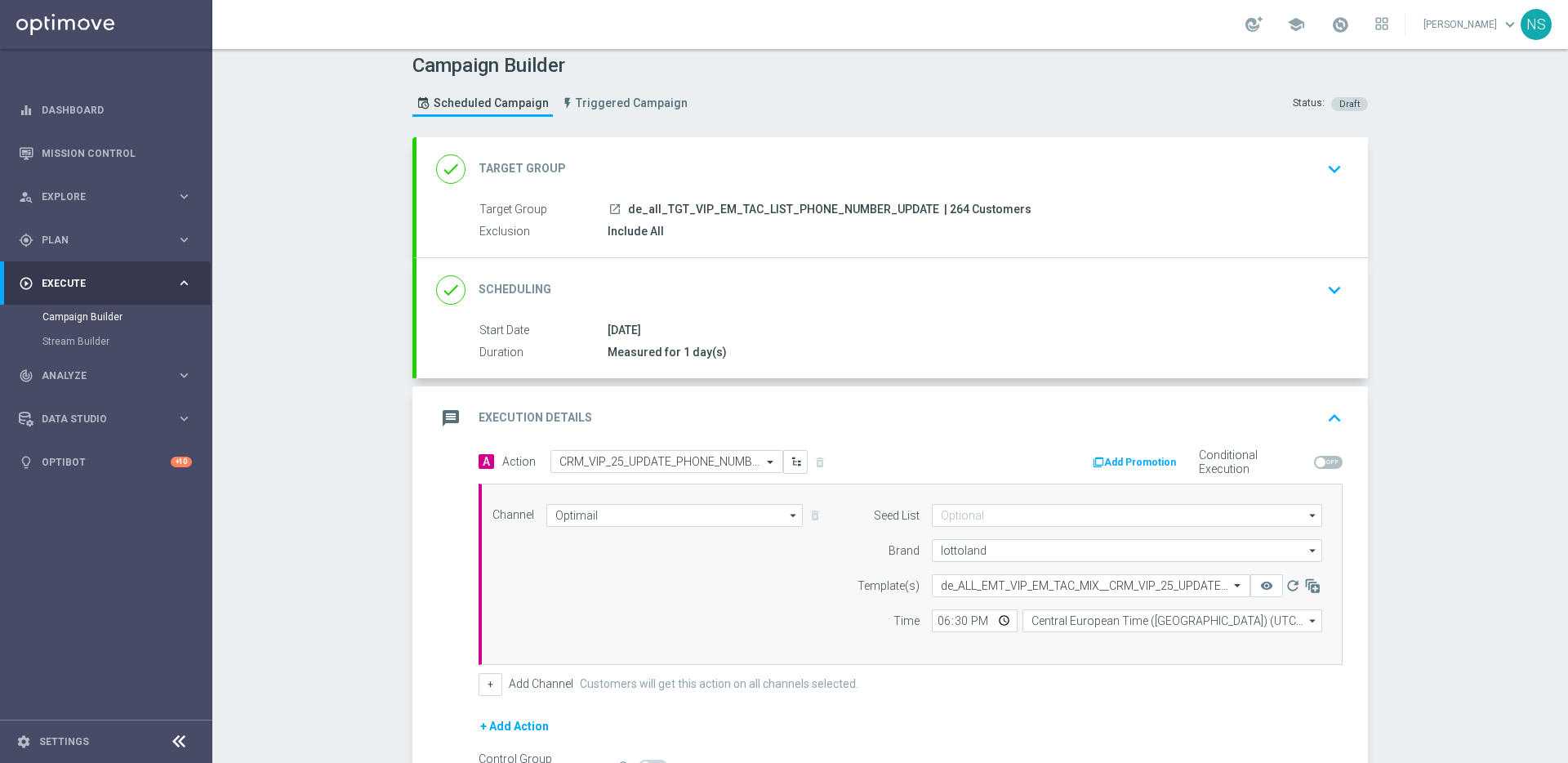
scroll to position [0, 0]
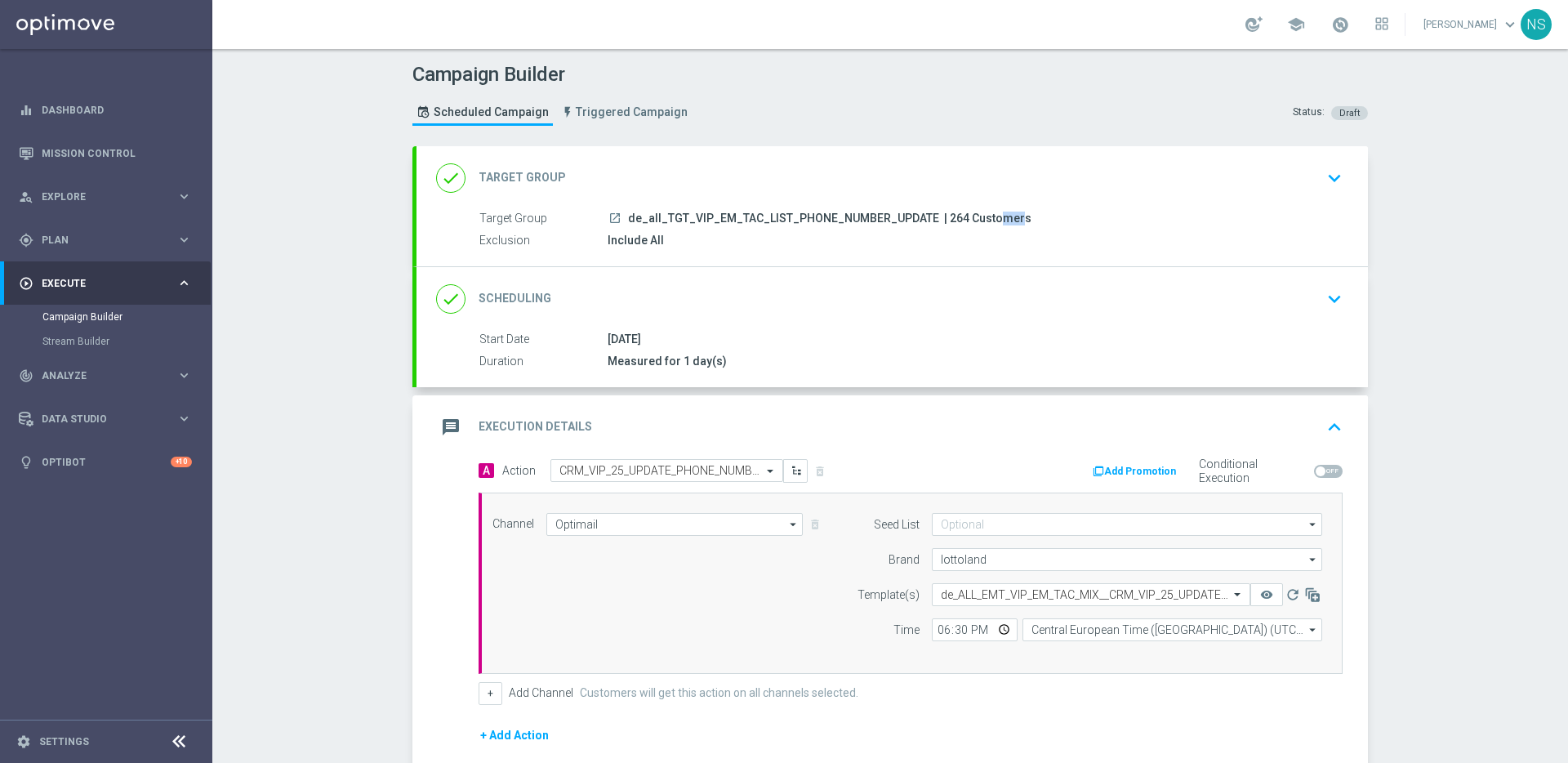
drag, startPoint x: 949, startPoint y: 218, endPoint x: 932, endPoint y: 218, distance: 17.0
click at [944, 218] on span "| 264 Customers" at bounding box center [988, 218] width 88 height 15
copy span "264"
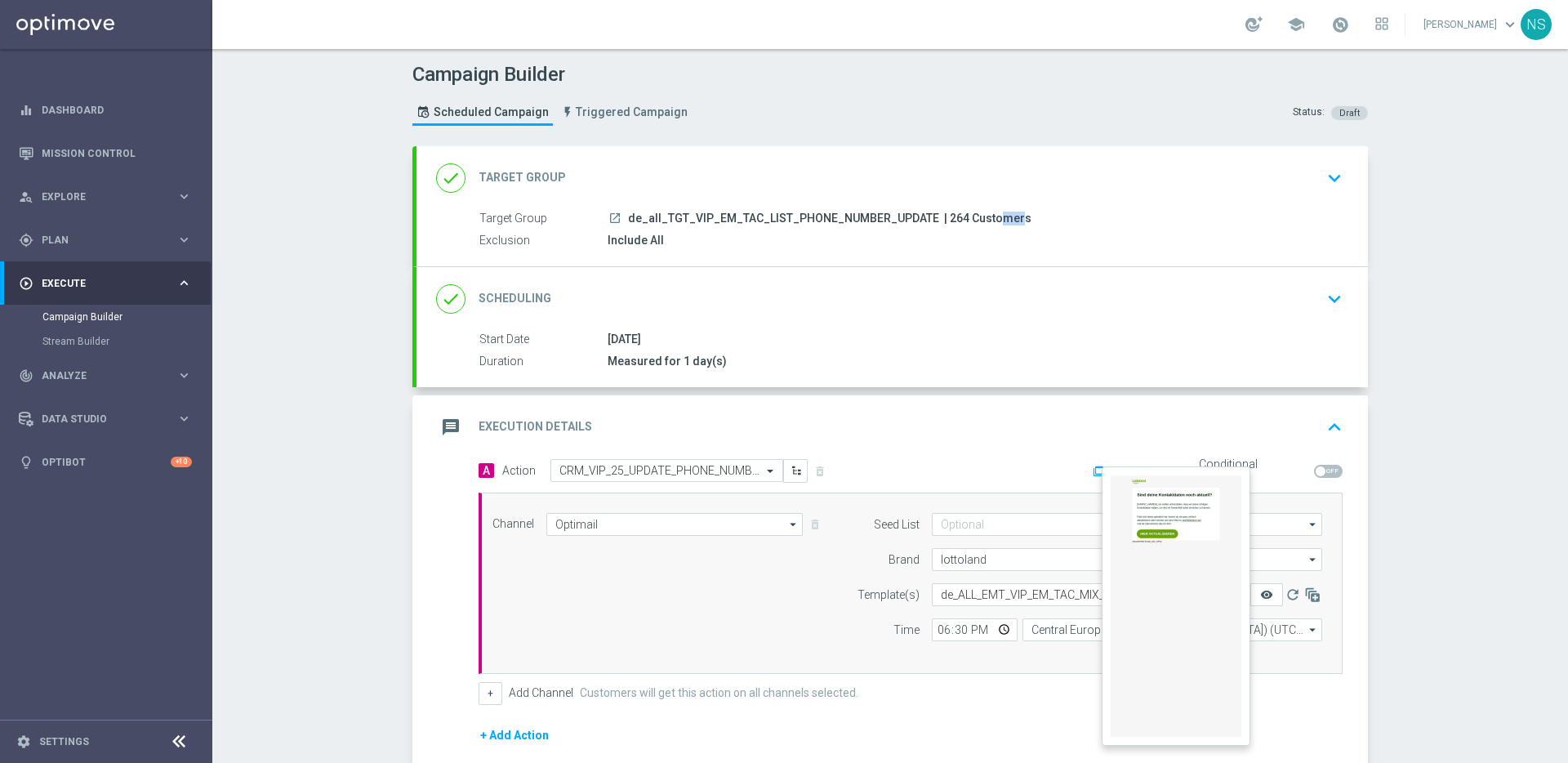
click at [1260, 595] on icon "remove_red_eye" at bounding box center [1266, 594] width 13 height 13
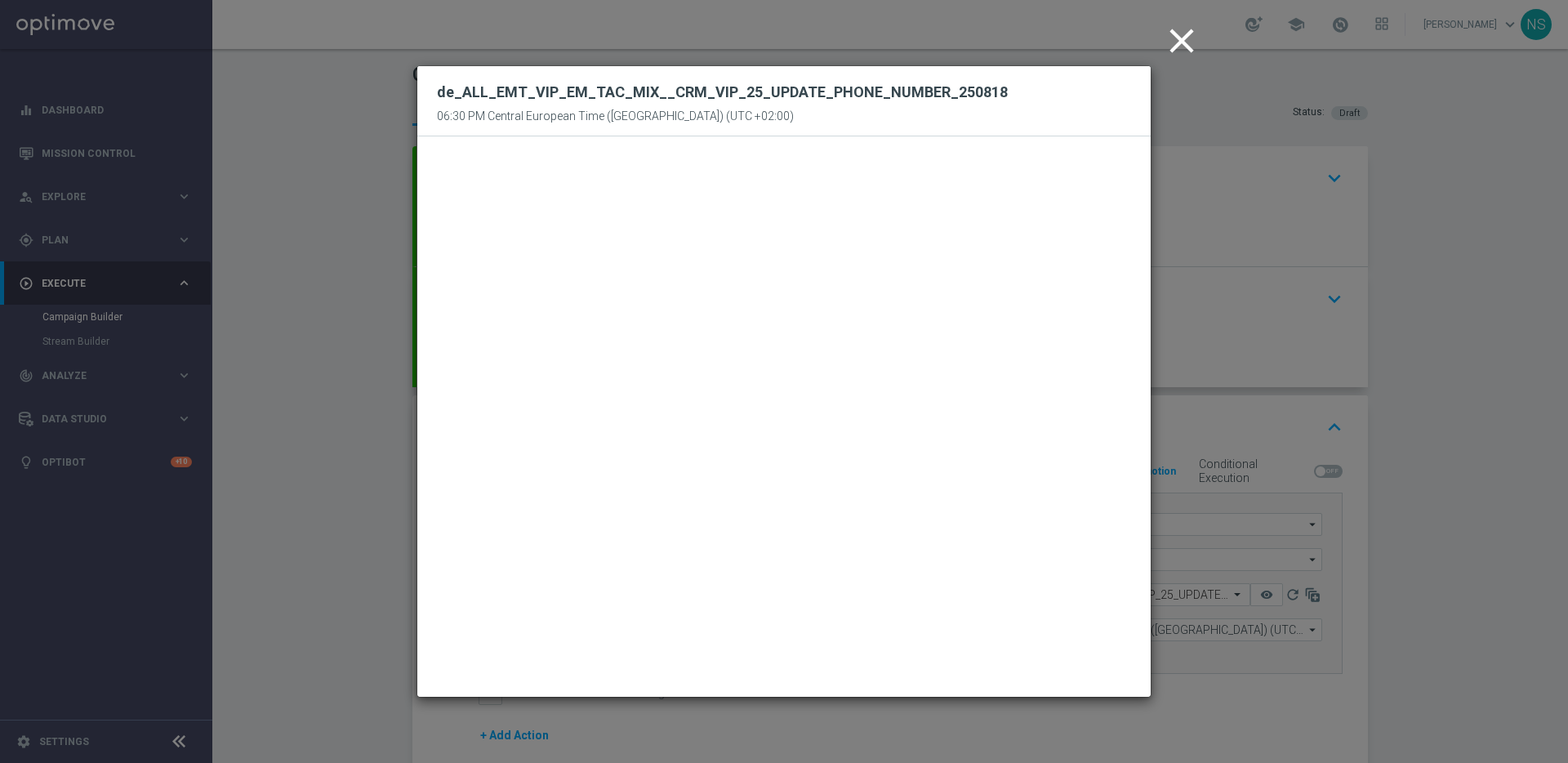
click at [1190, 49] on icon "close" at bounding box center [1181, 40] width 40 height 40
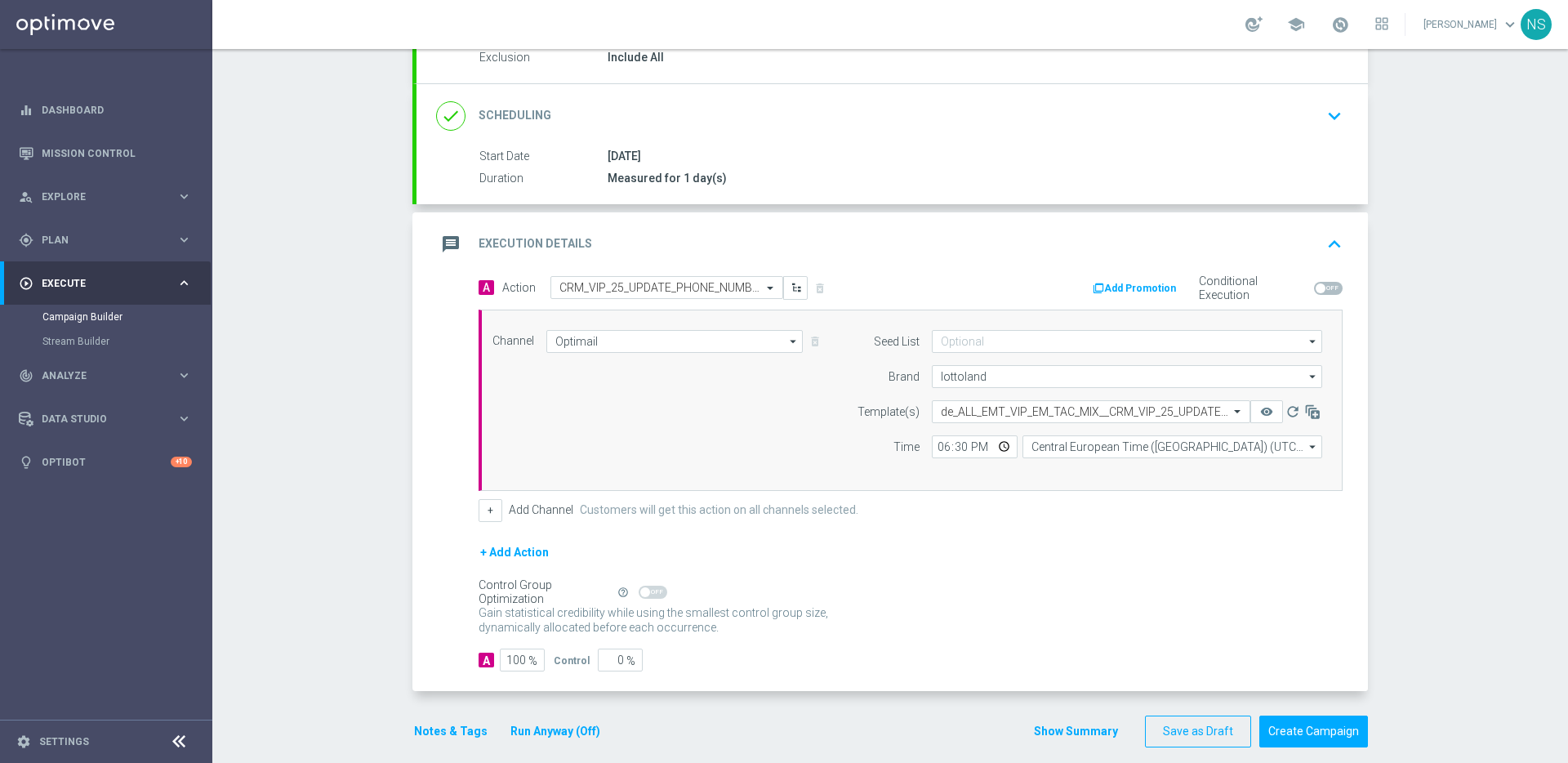
scroll to position [200, 0]
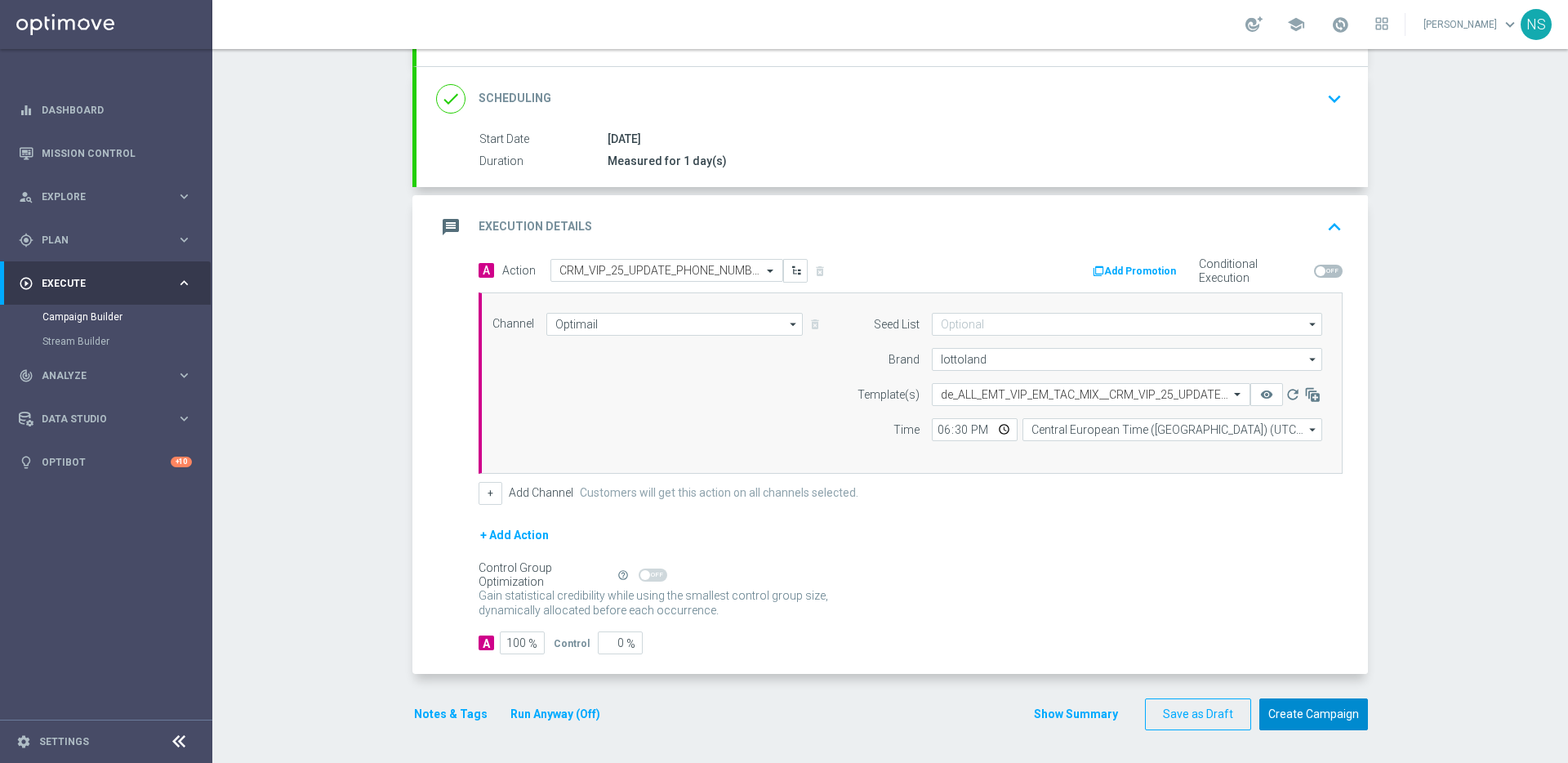
click at [1302, 726] on button "Create Campaign" at bounding box center [1313, 715] width 109 height 32
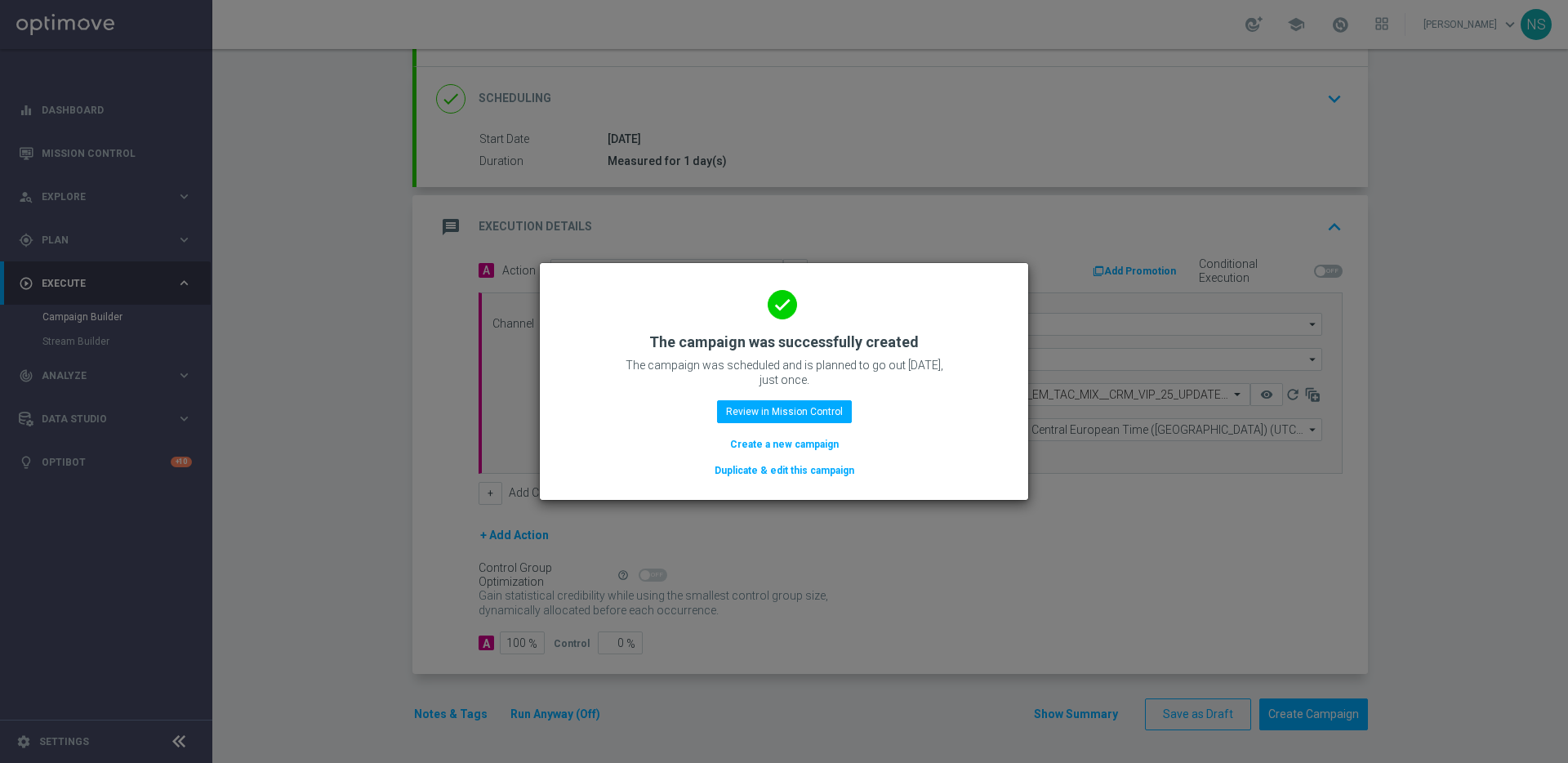
click at [775, 446] on button "Create a new campaign" at bounding box center [784, 444] width 112 height 18
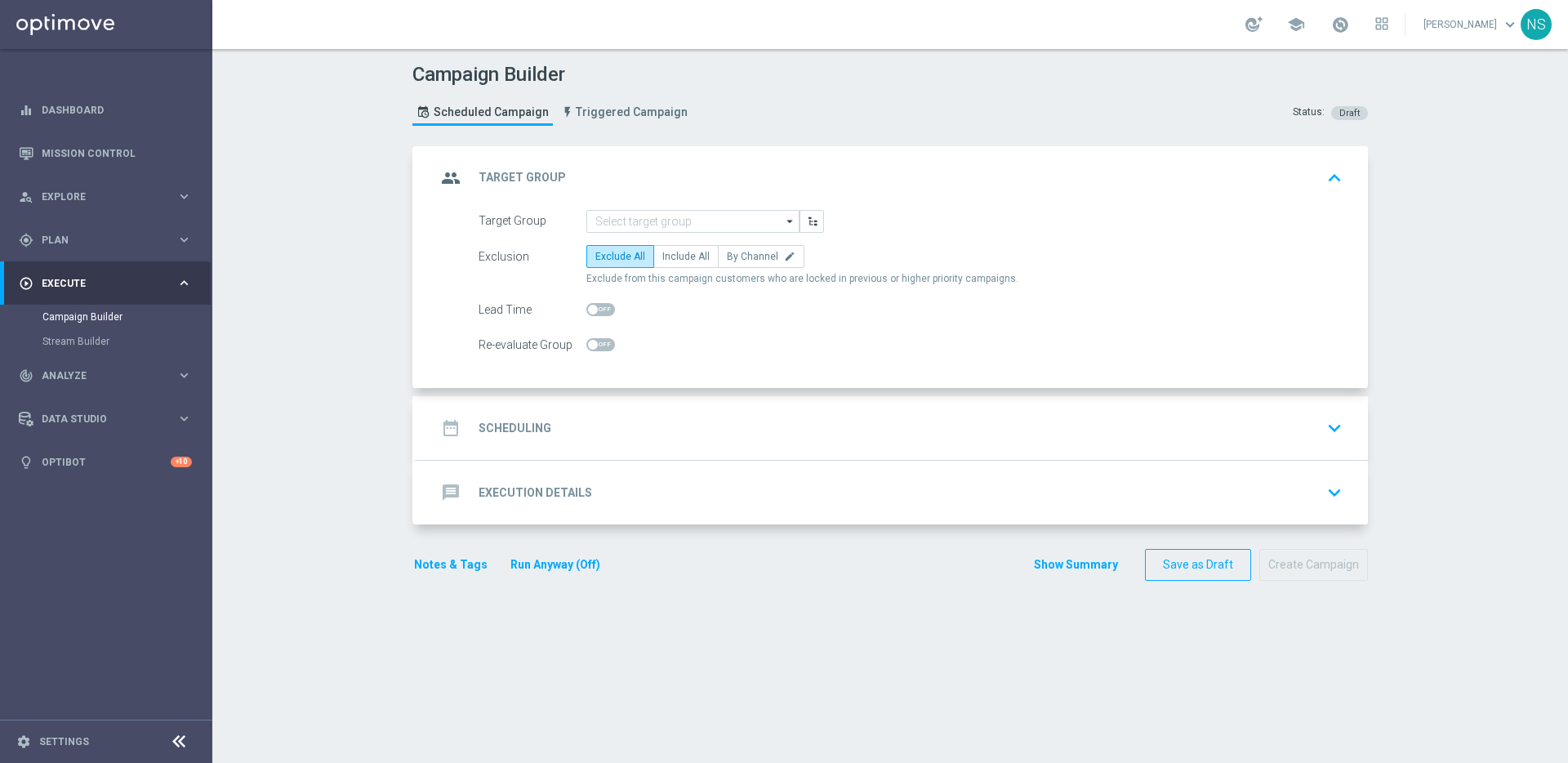
scroll to position [0, 0]
click at [144, 153] on link "Mission Control" at bounding box center [116, 153] width 150 height 43
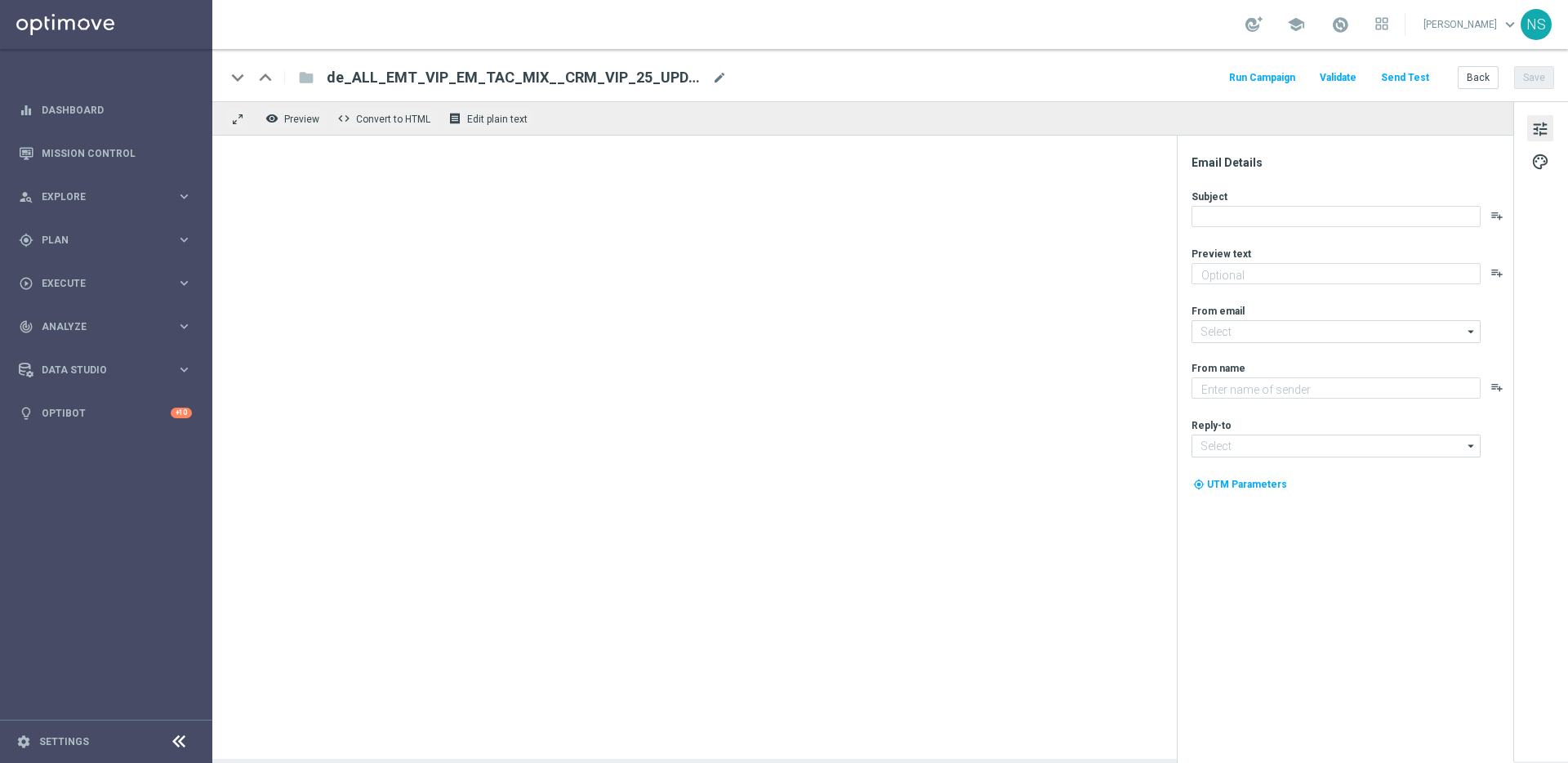
type textarea "Aktuelle Kontaktdaten = besserer VIP-Service"
type textarea "Lottoland"
type input "[EMAIL_ADDRESS][DOMAIN_NAME]"
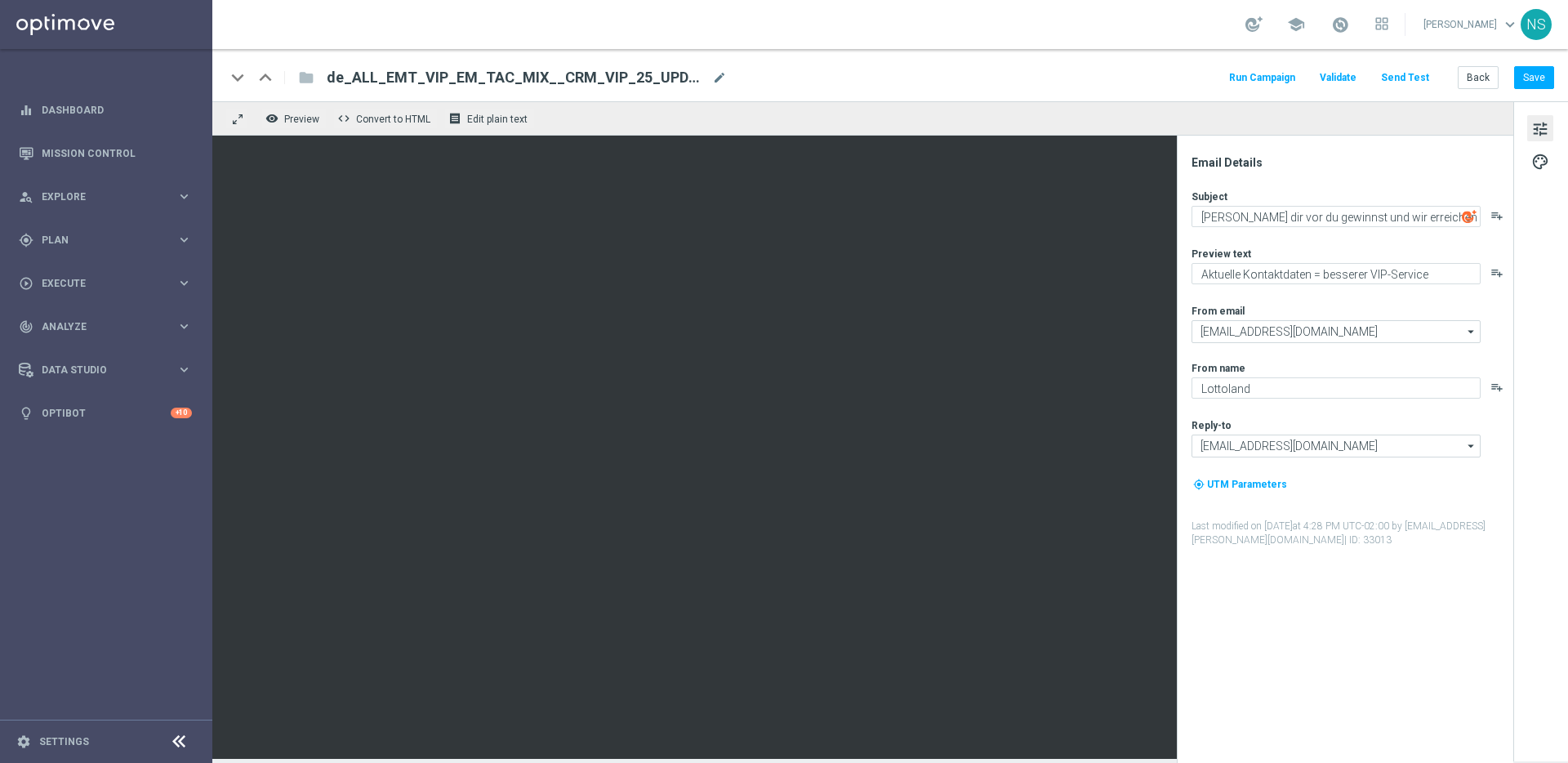
click at [1546, 129] on span "tune" at bounding box center [1540, 129] width 18 height 22
click at [1401, 79] on button "Send Test" at bounding box center [1405, 78] width 53 height 22
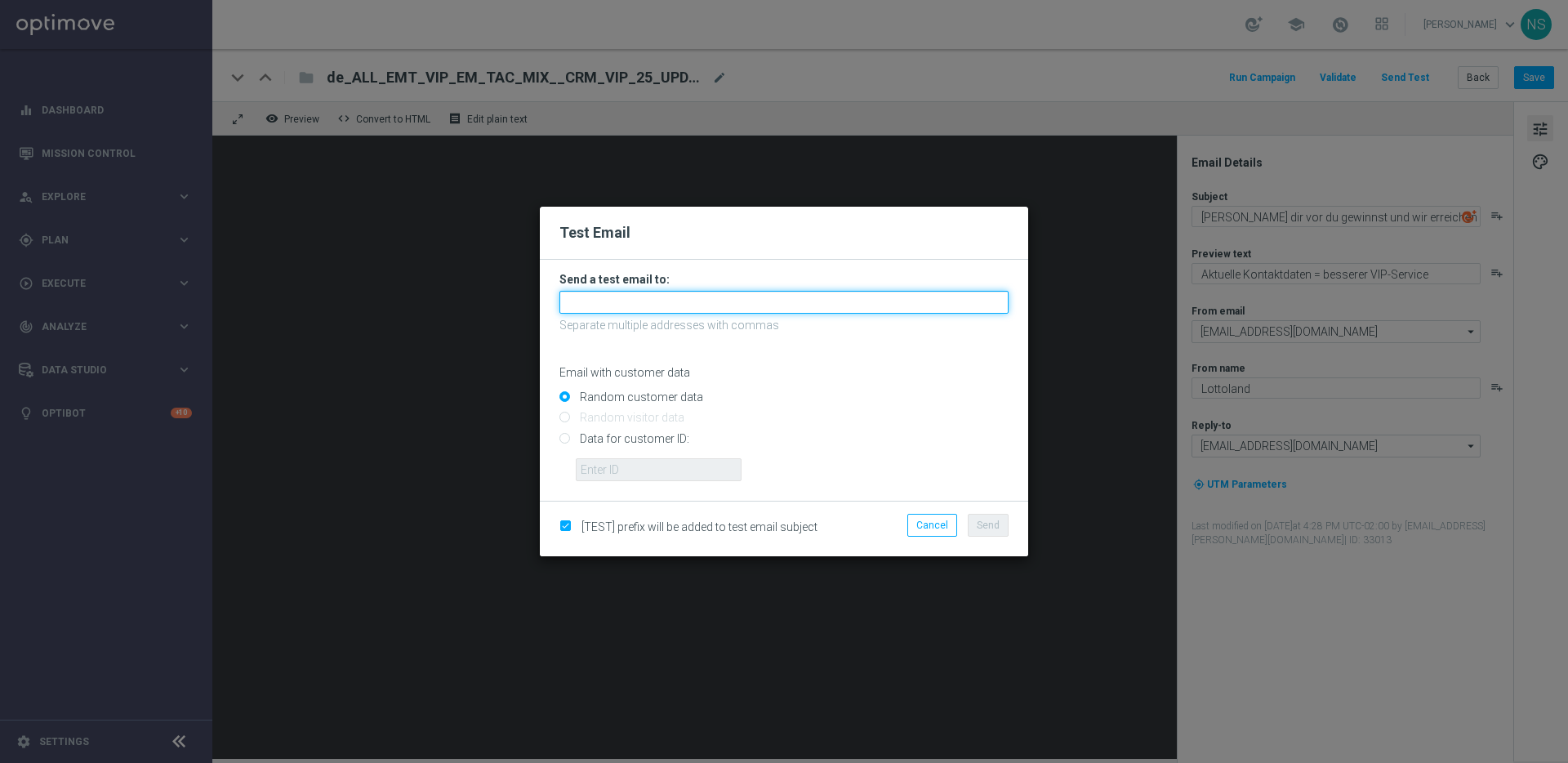
click at [676, 310] on input "text" at bounding box center [784, 302] width 449 height 23
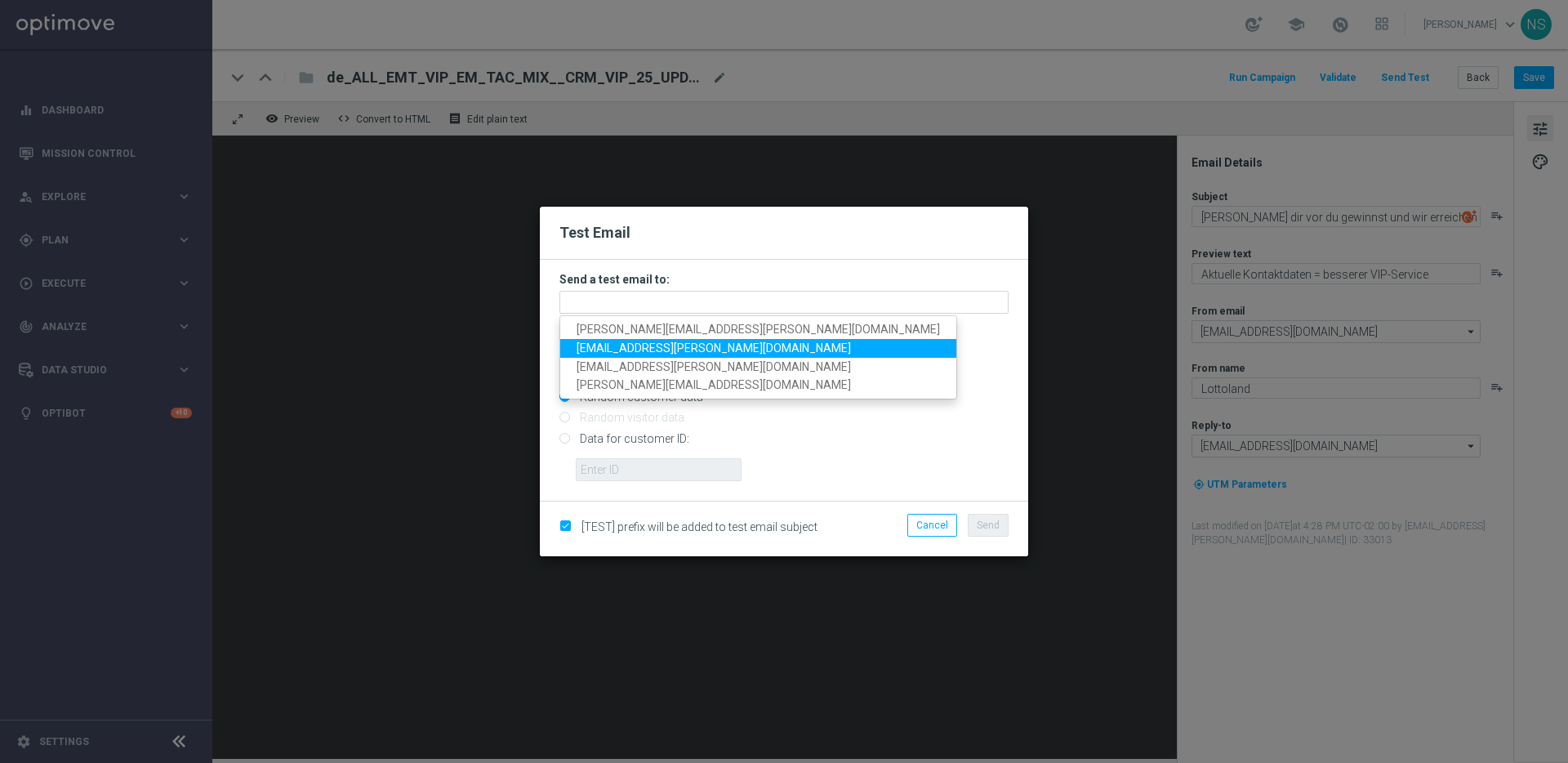
click at [654, 347] on span "[EMAIL_ADDRESS][PERSON_NAME][DOMAIN_NAME]" at bounding box center [713, 347] width 274 height 13
type input "[EMAIL_ADDRESS][PERSON_NAME][DOMAIN_NAME]"
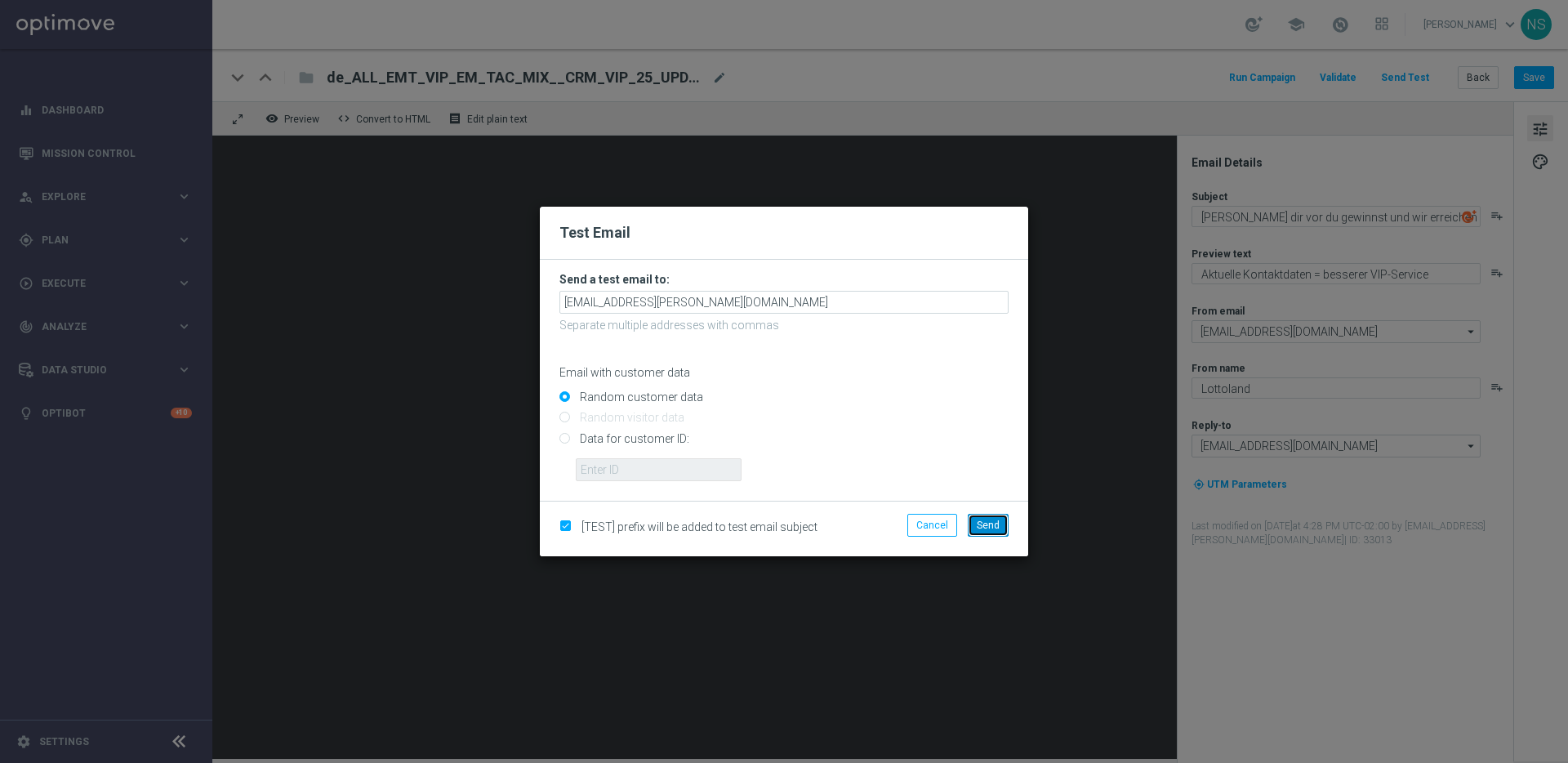
click at [994, 530] on span "Send" at bounding box center [988, 525] width 23 height 12
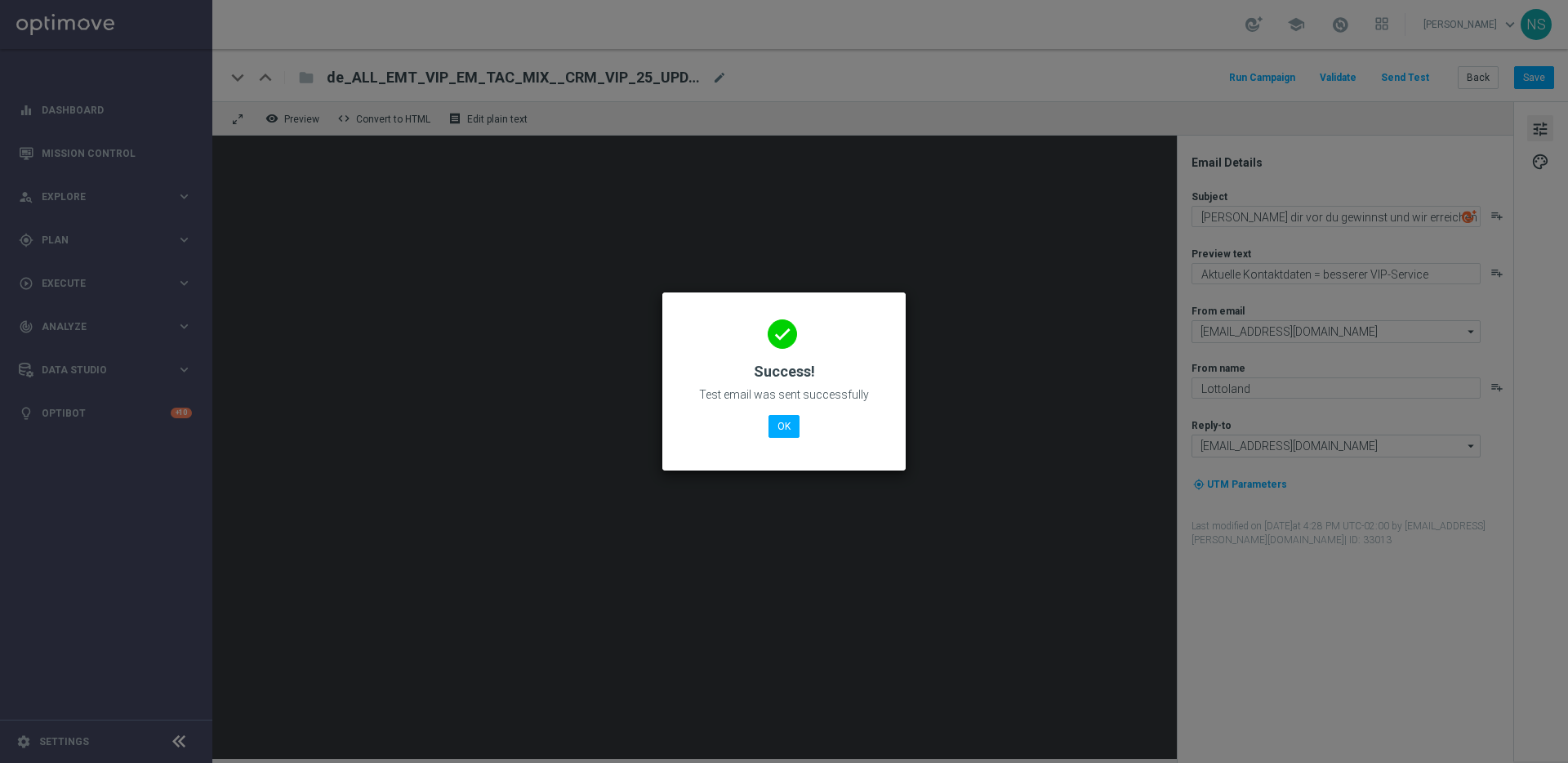
click at [992, 529] on modal-container "done Success! Test email was sent successfully OK" at bounding box center [784, 381] width 1568 height 763
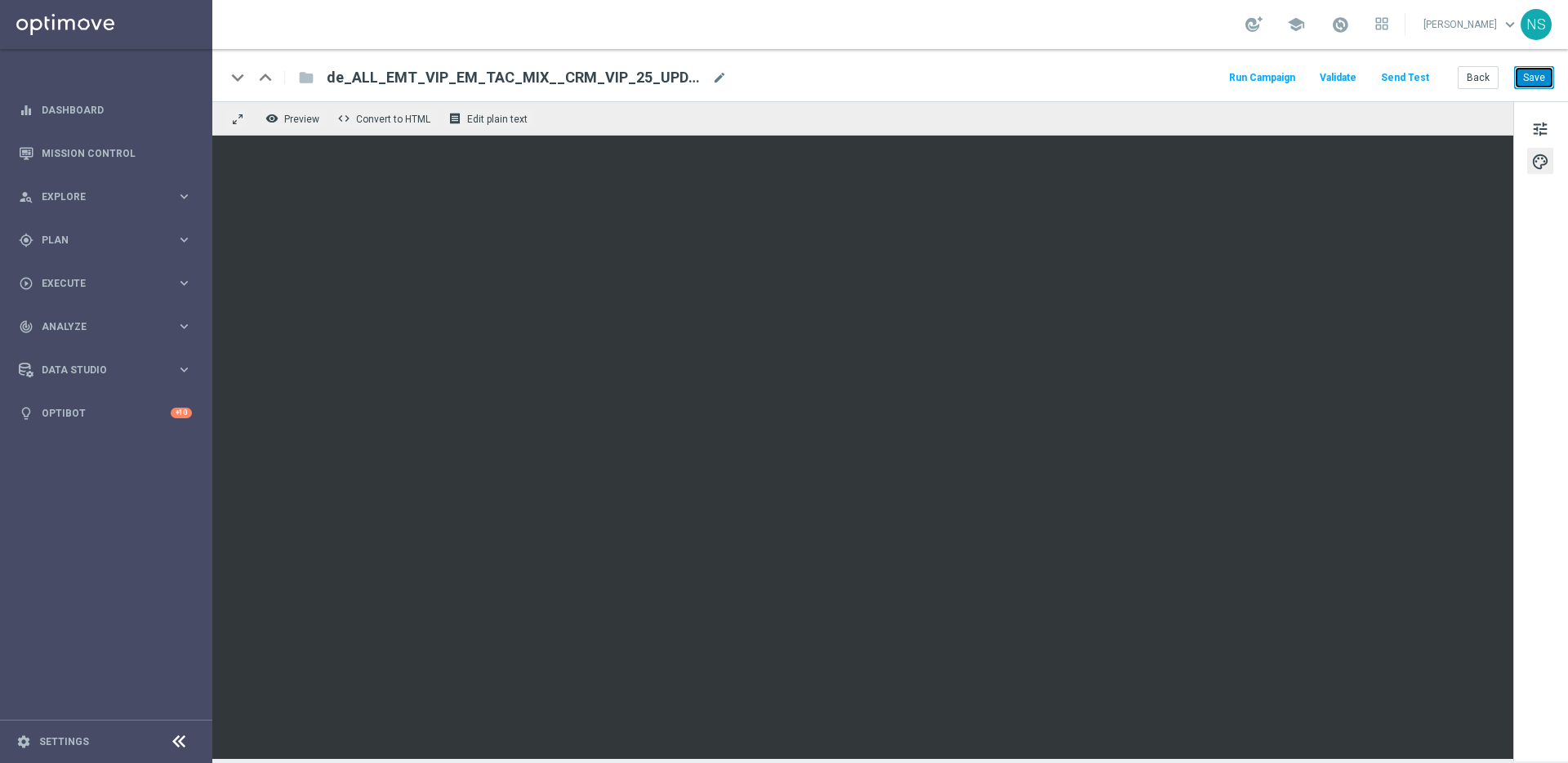
click at [1535, 82] on button "Save" at bounding box center [1534, 77] width 40 height 23
